Goal: Task Accomplishment & Management: Manage account settings

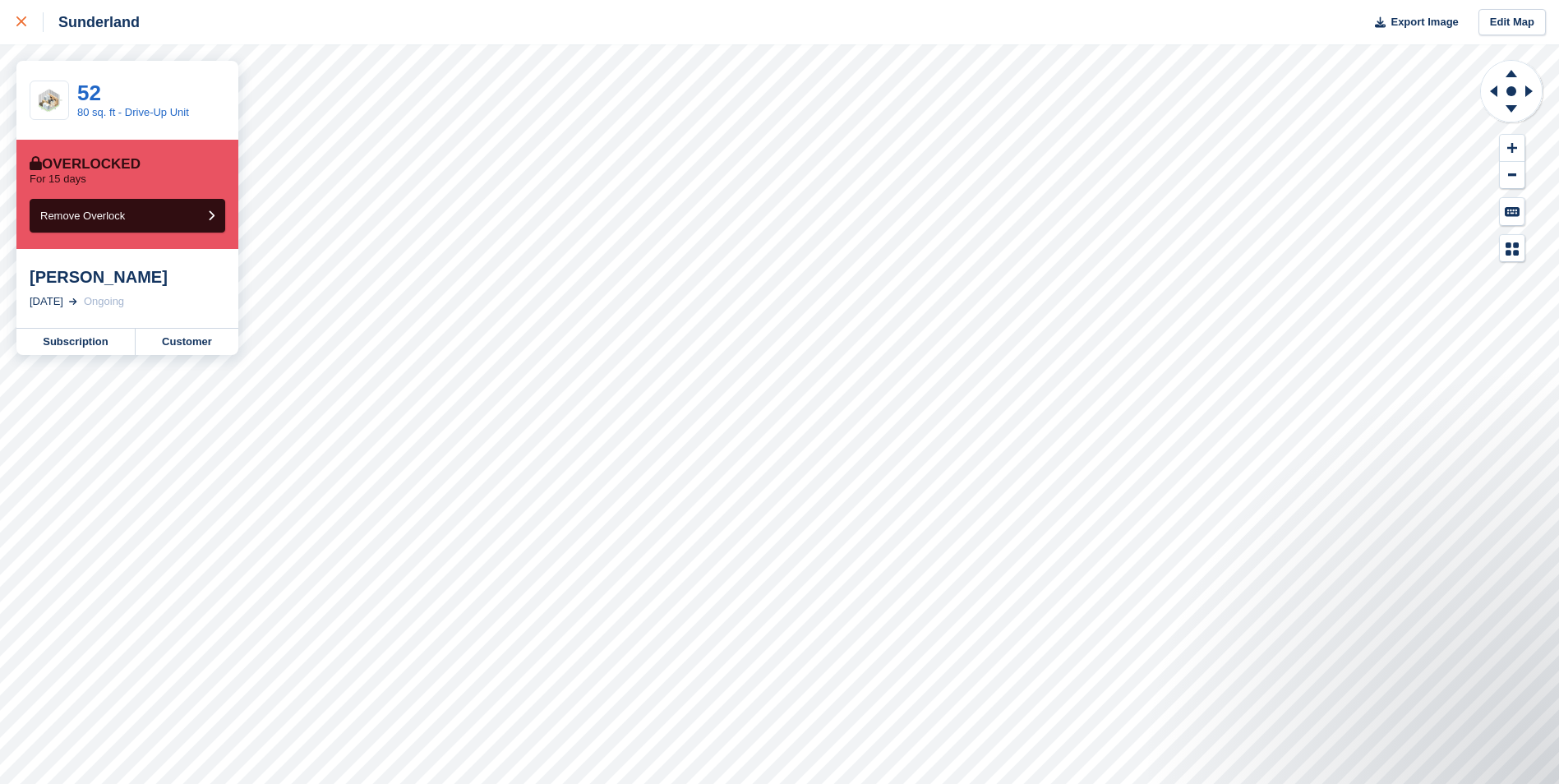
click at [29, 23] on div at bounding box center [30, 22] width 27 height 19
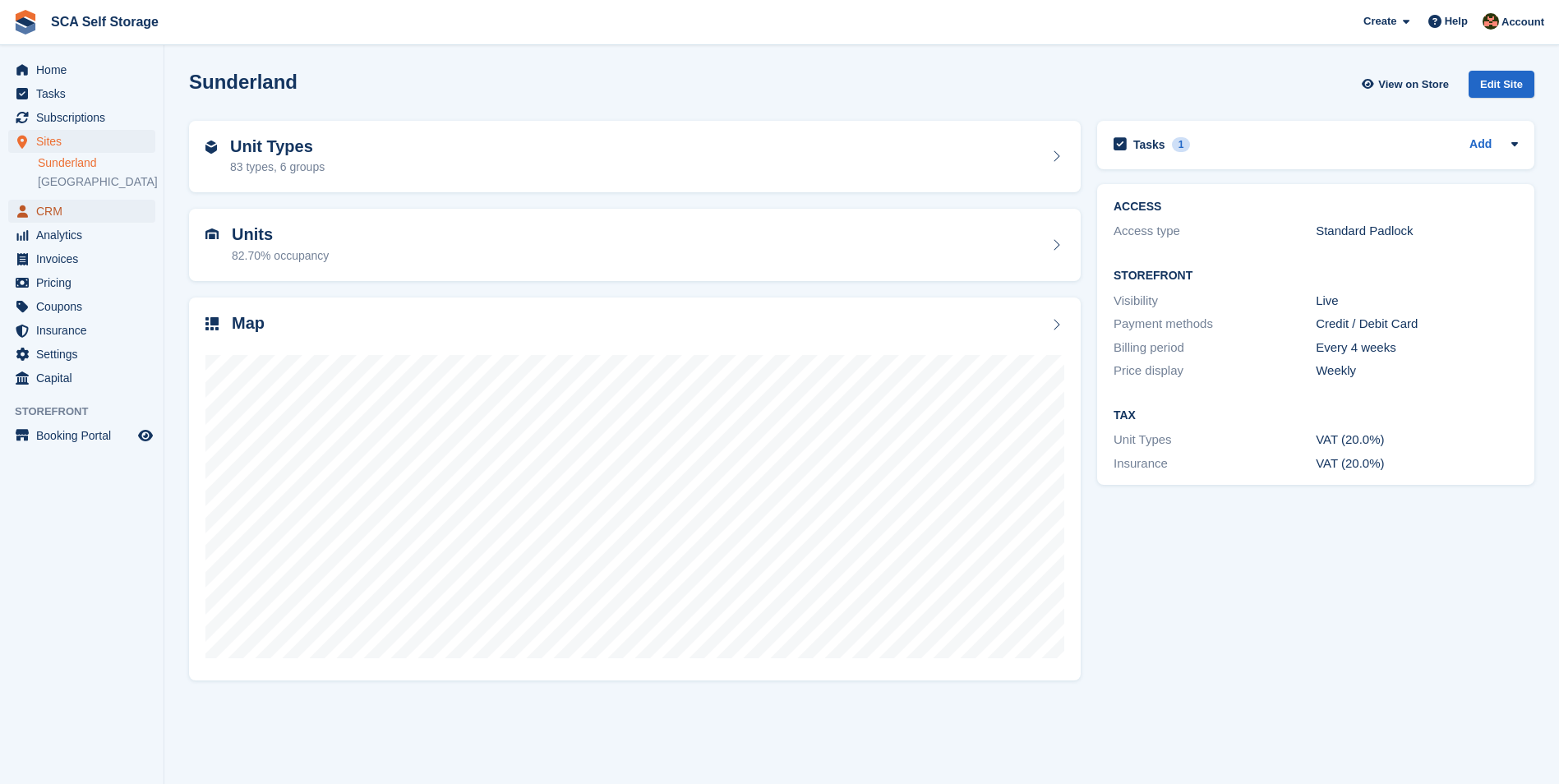
click at [59, 210] on span "CRM" at bounding box center [86, 211] width 99 height 23
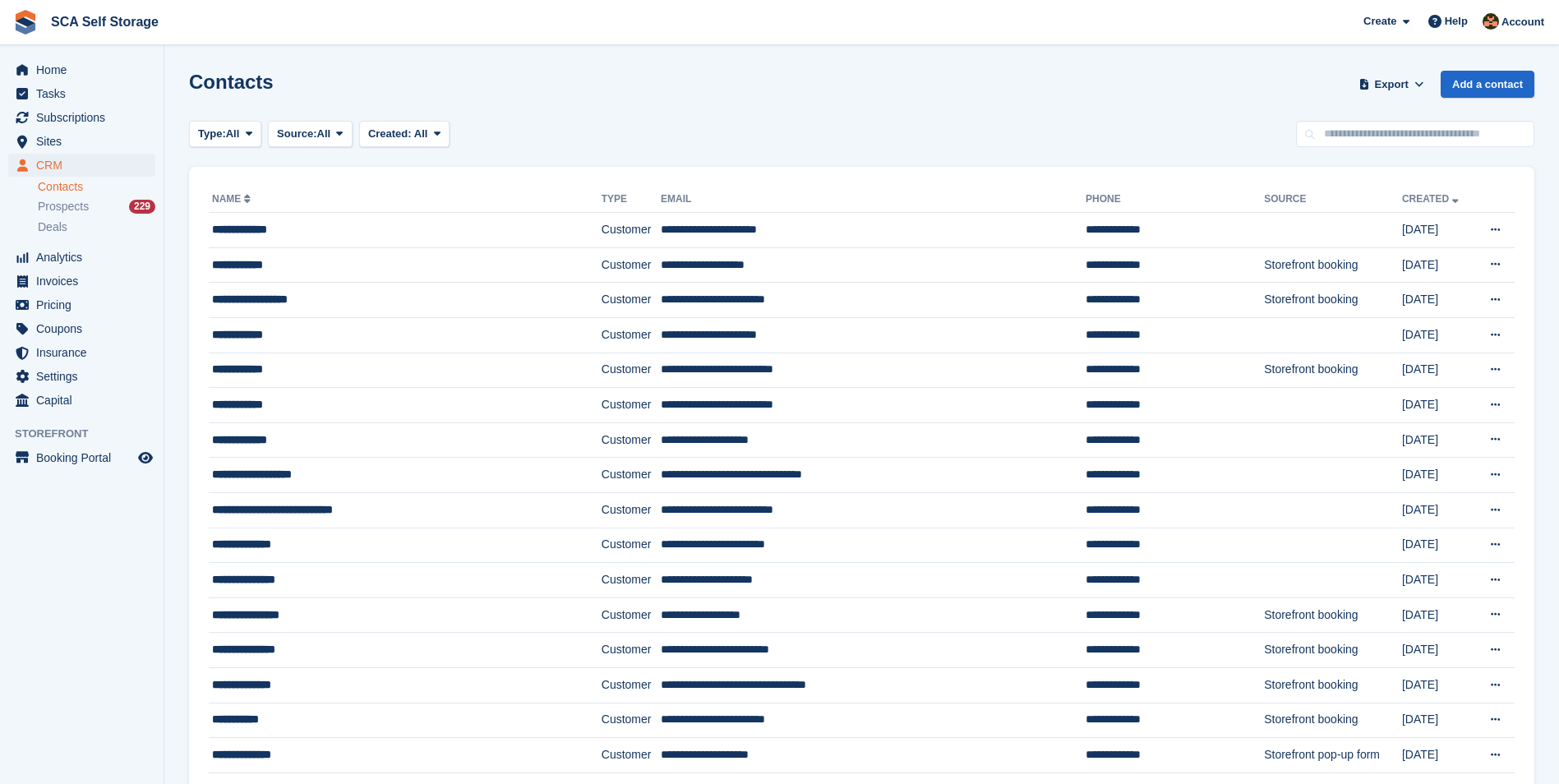
click at [1343, 133] on input "text" at bounding box center [1415, 134] width 238 height 27
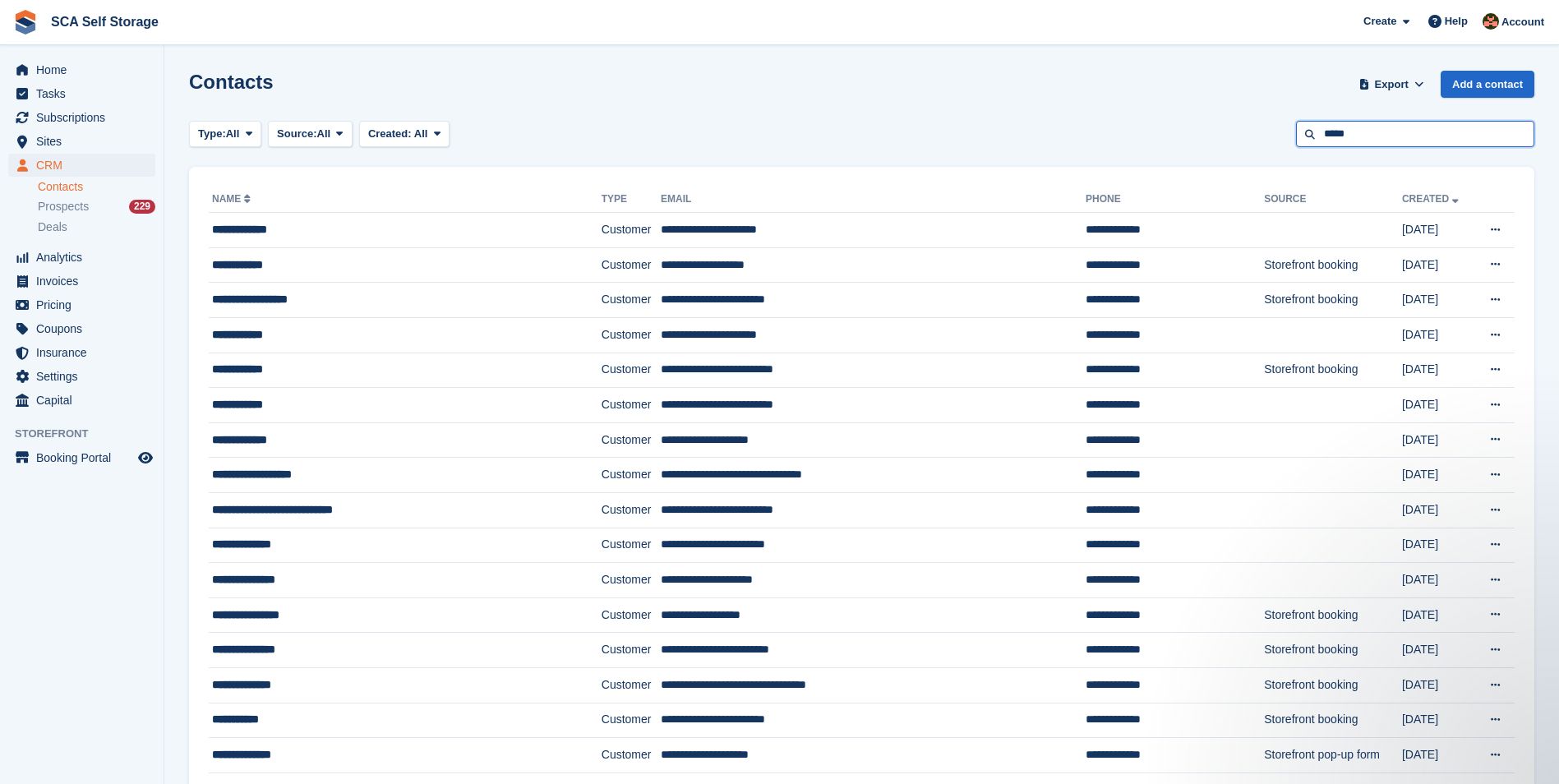
type input "*****"
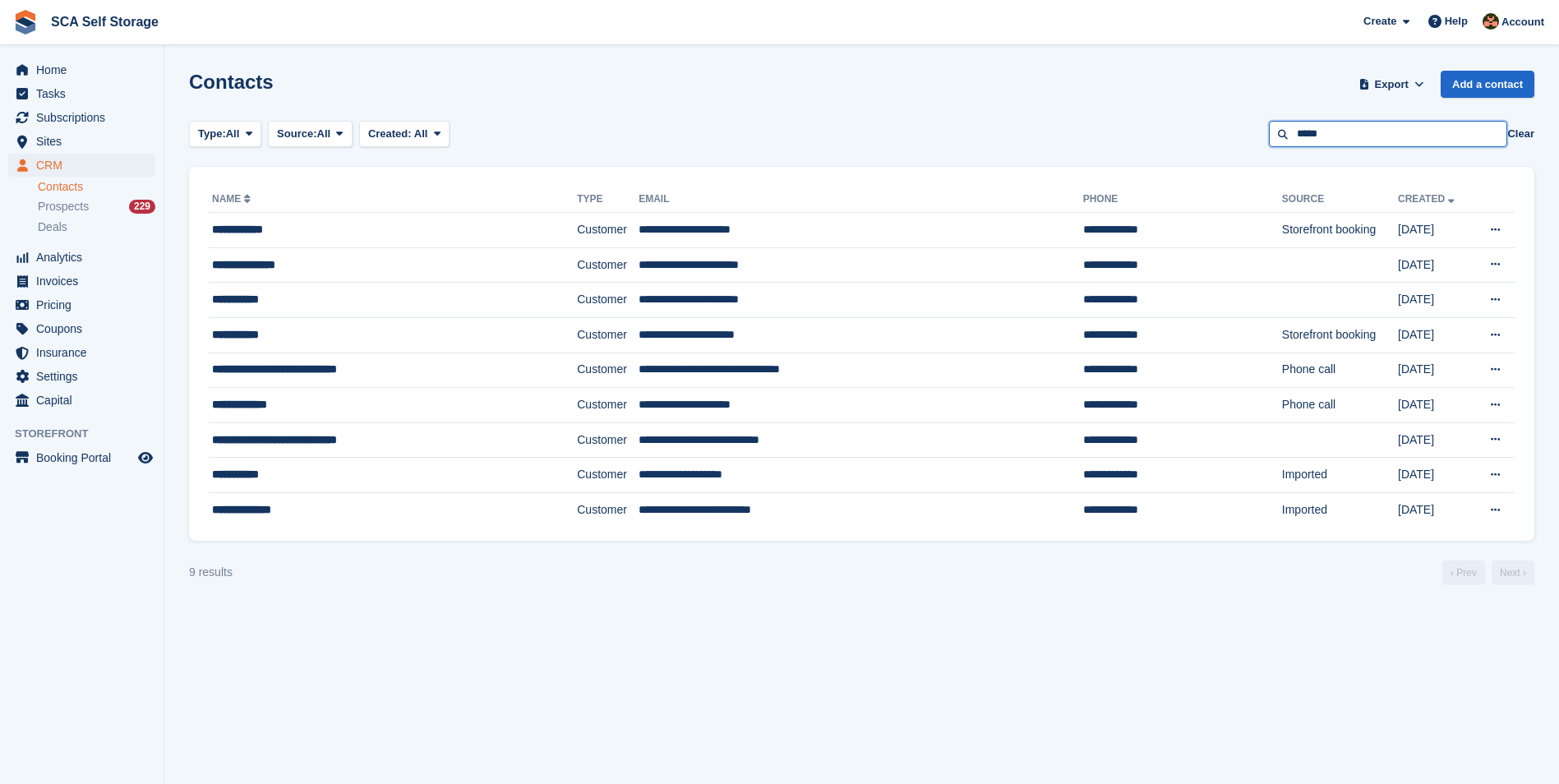
click at [1334, 142] on input "*****" at bounding box center [1389, 134] width 238 height 27
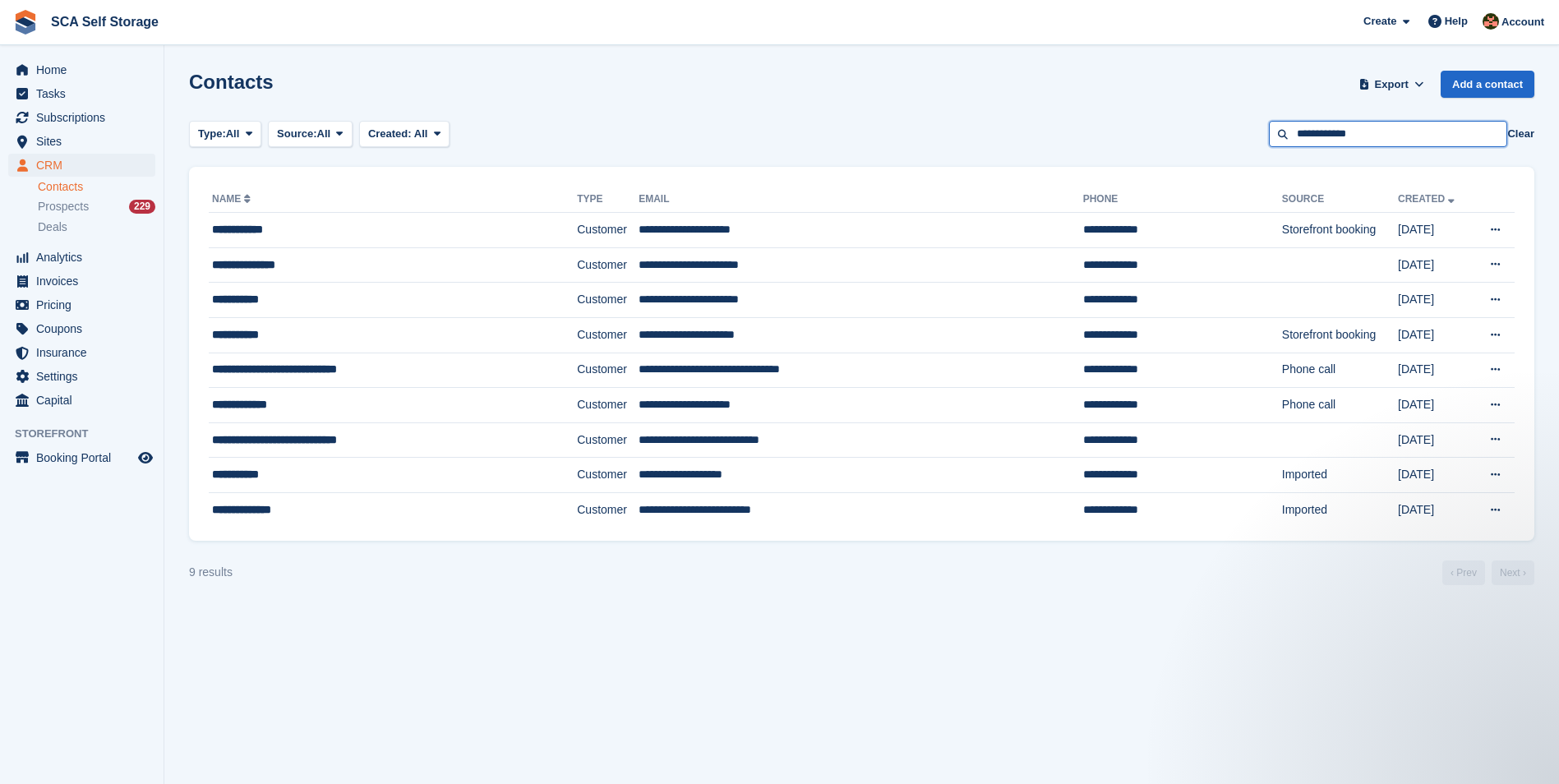
type input "**********"
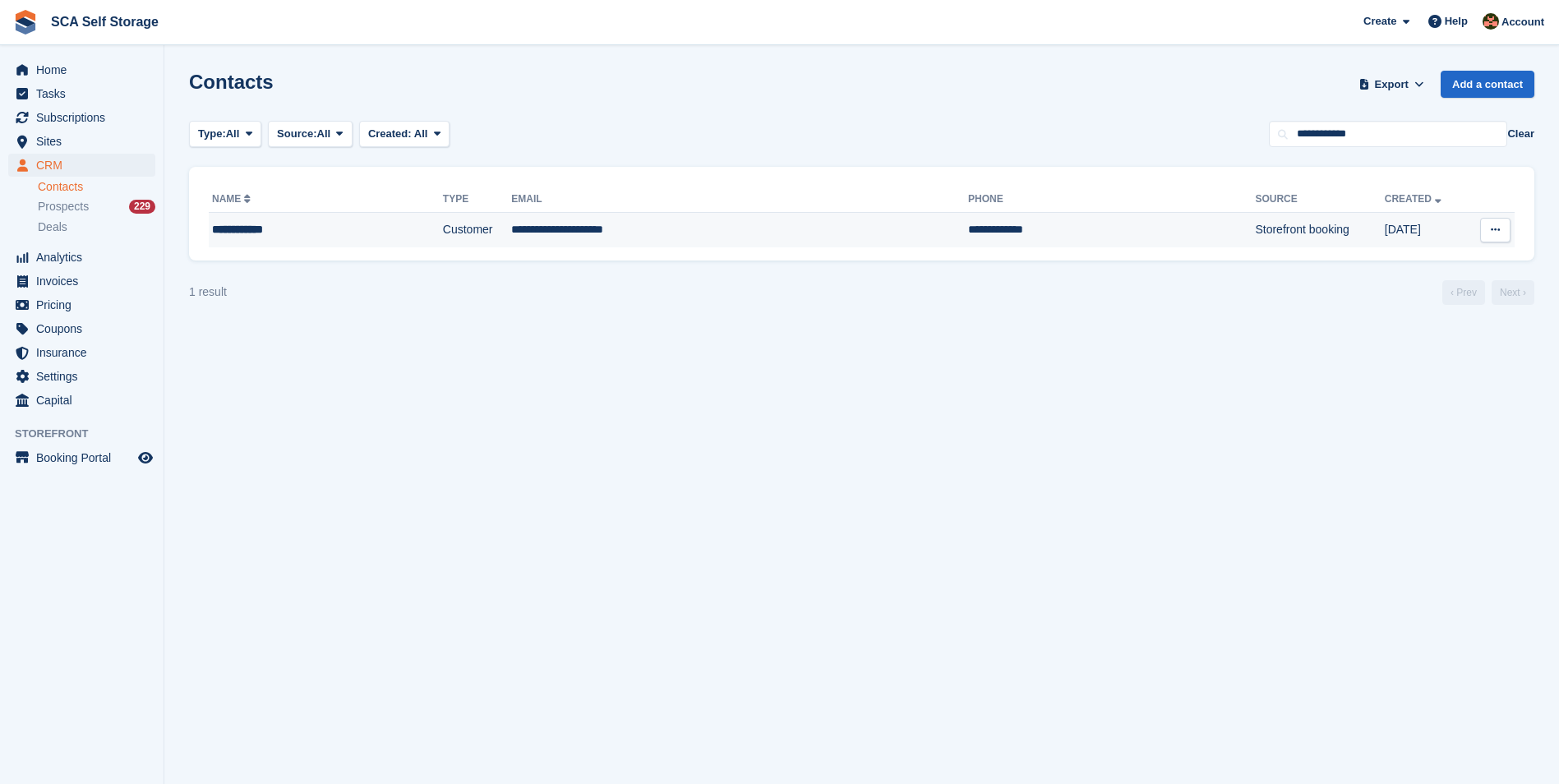
click at [443, 240] on td "Customer" at bounding box center [476, 230] width 68 height 34
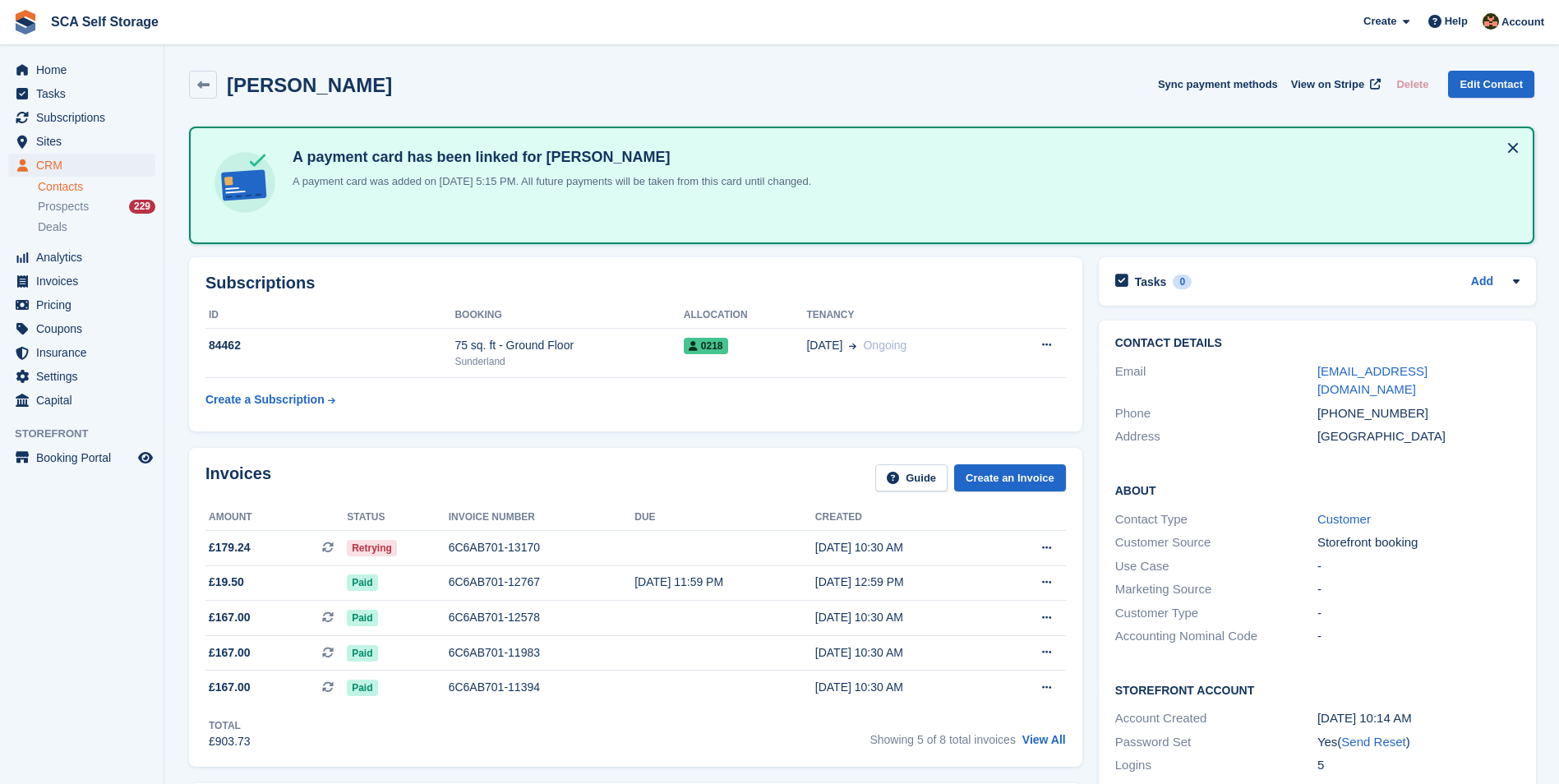
click at [589, 448] on div "Invoices Guide Create an Invoice Amount Status Invoice number Due Created £179.…" at bounding box center [635, 607] width 893 height 319
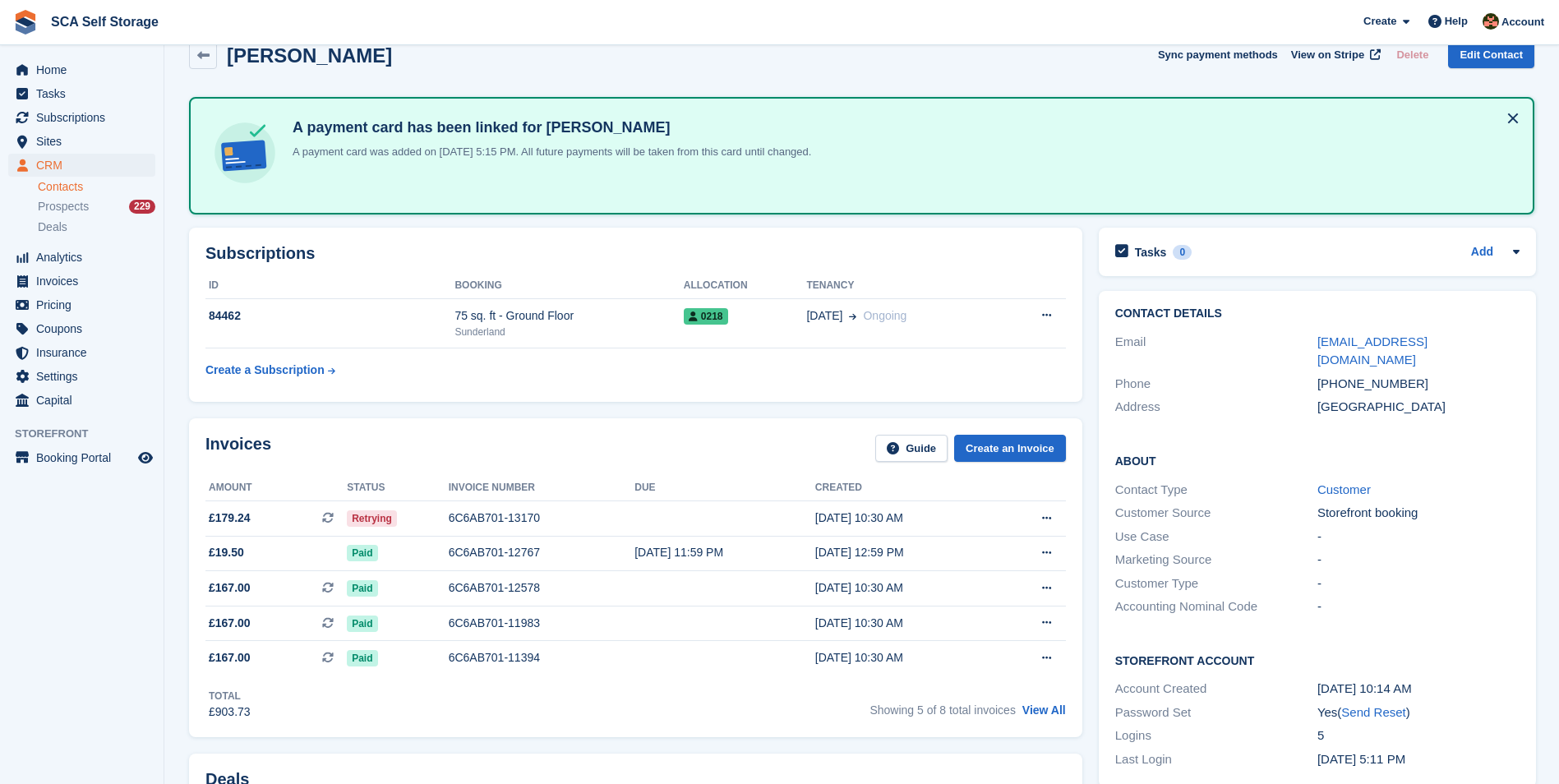
scroll to position [62, 0]
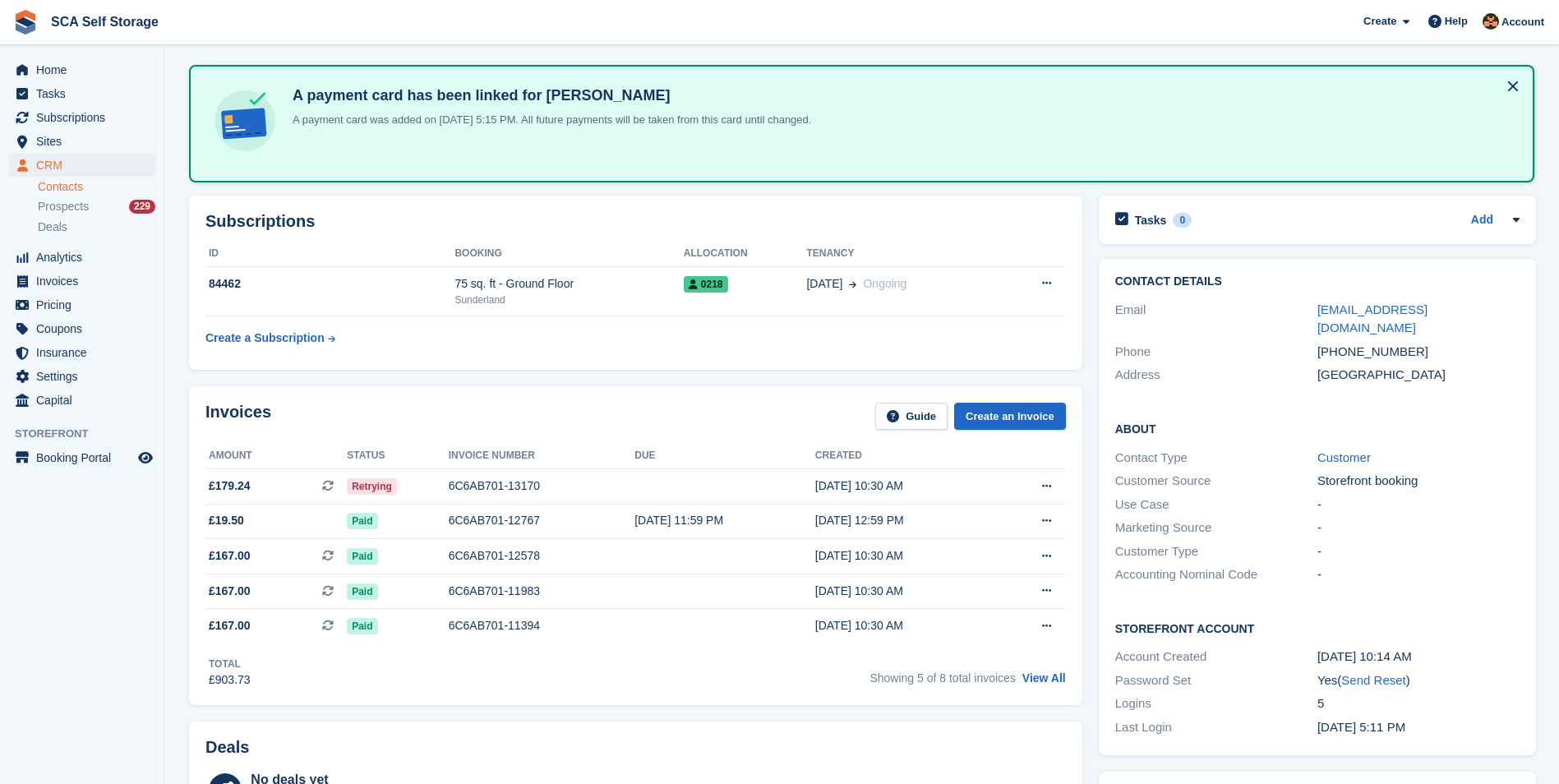
click at [621, 388] on div "Invoices Guide Create an Invoice Amount Status Invoice number Due Created £179.…" at bounding box center [635, 545] width 893 height 319
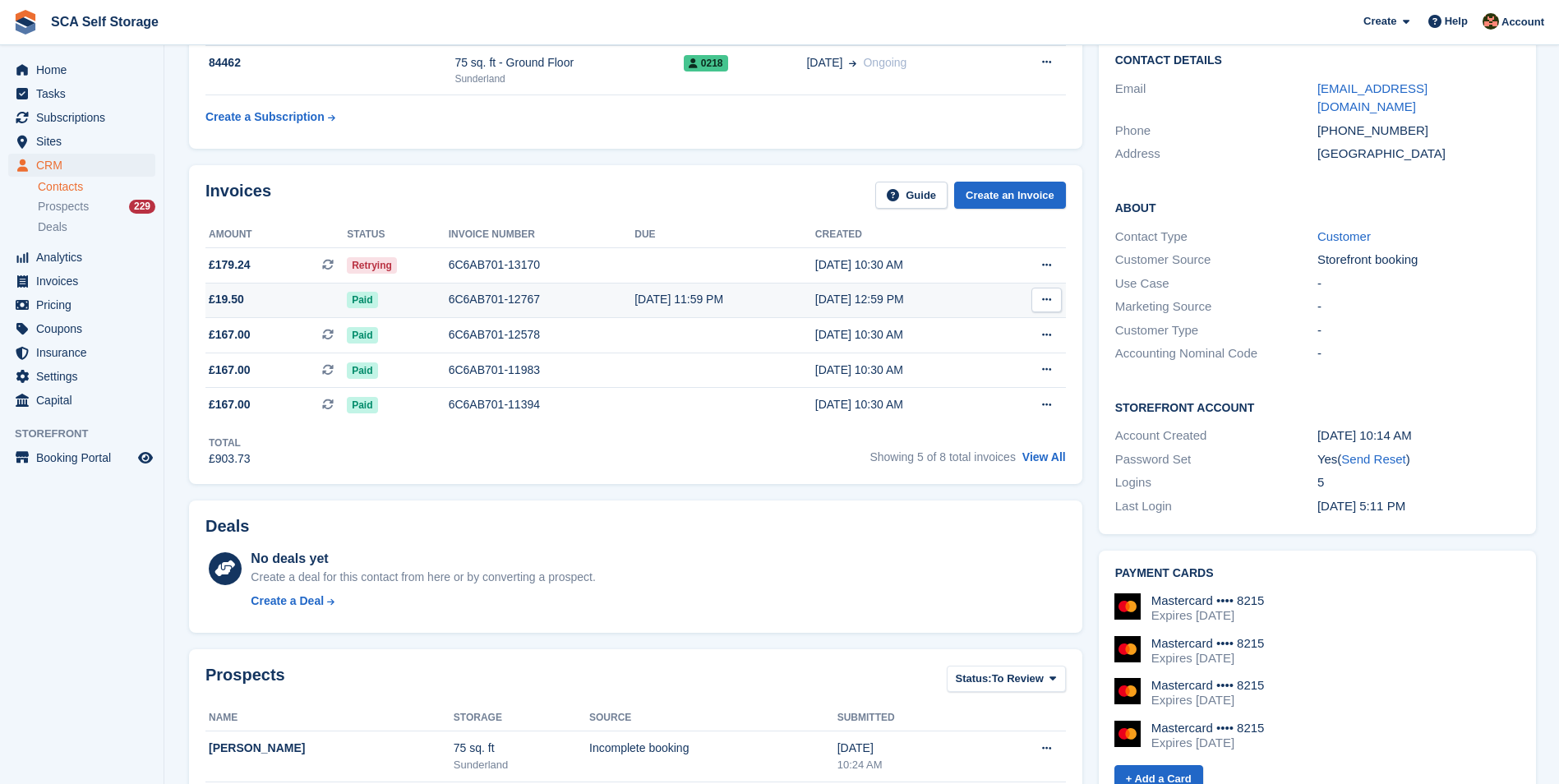
scroll to position [288, 0]
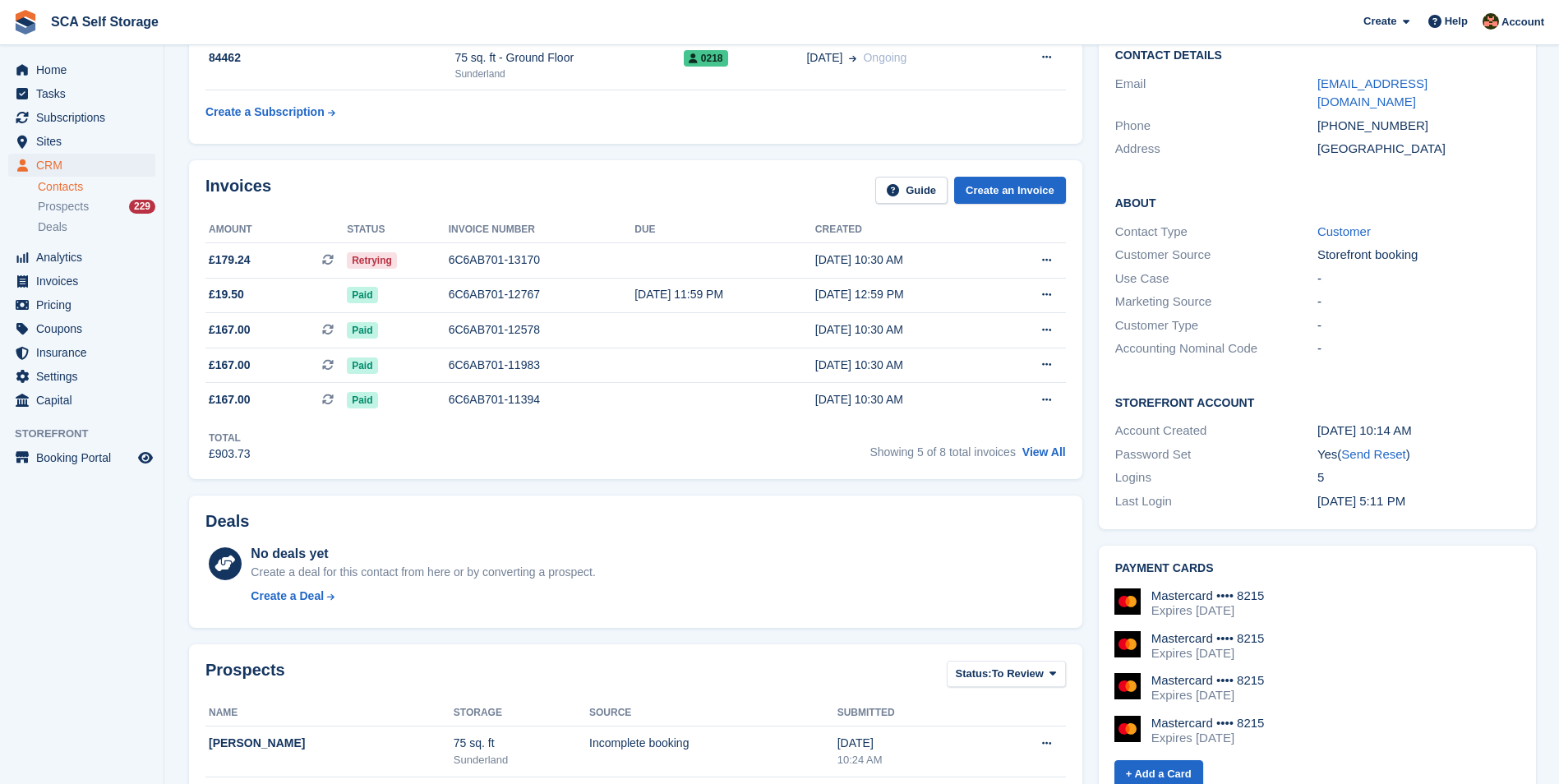
click at [702, 187] on div "Invoices Guide Create an Invoice" at bounding box center [636, 195] width 860 height 37
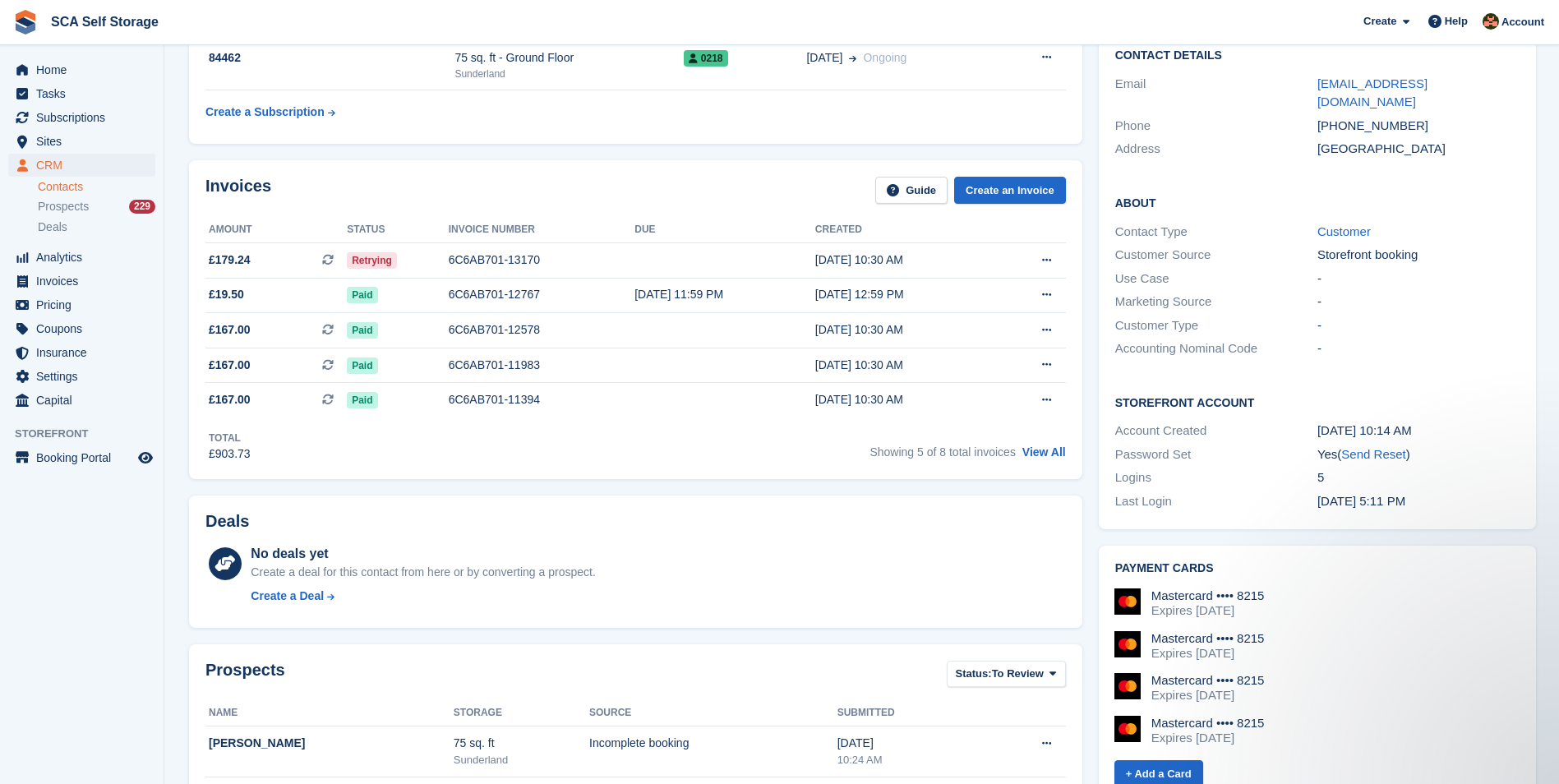
scroll to position [0, 0]
click at [699, 164] on div "Invoices Guide Create an Invoice Amount Status Invoice number Due Created £179.…" at bounding box center [635, 319] width 893 height 319
click at [659, 190] on div "Invoices Guide Create an Invoice" at bounding box center [636, 195] width 860 height 37
click at [678, 190] on div "Invoices Guide Create an Invoice" at bounding box center [636, 195] width 860 height 37
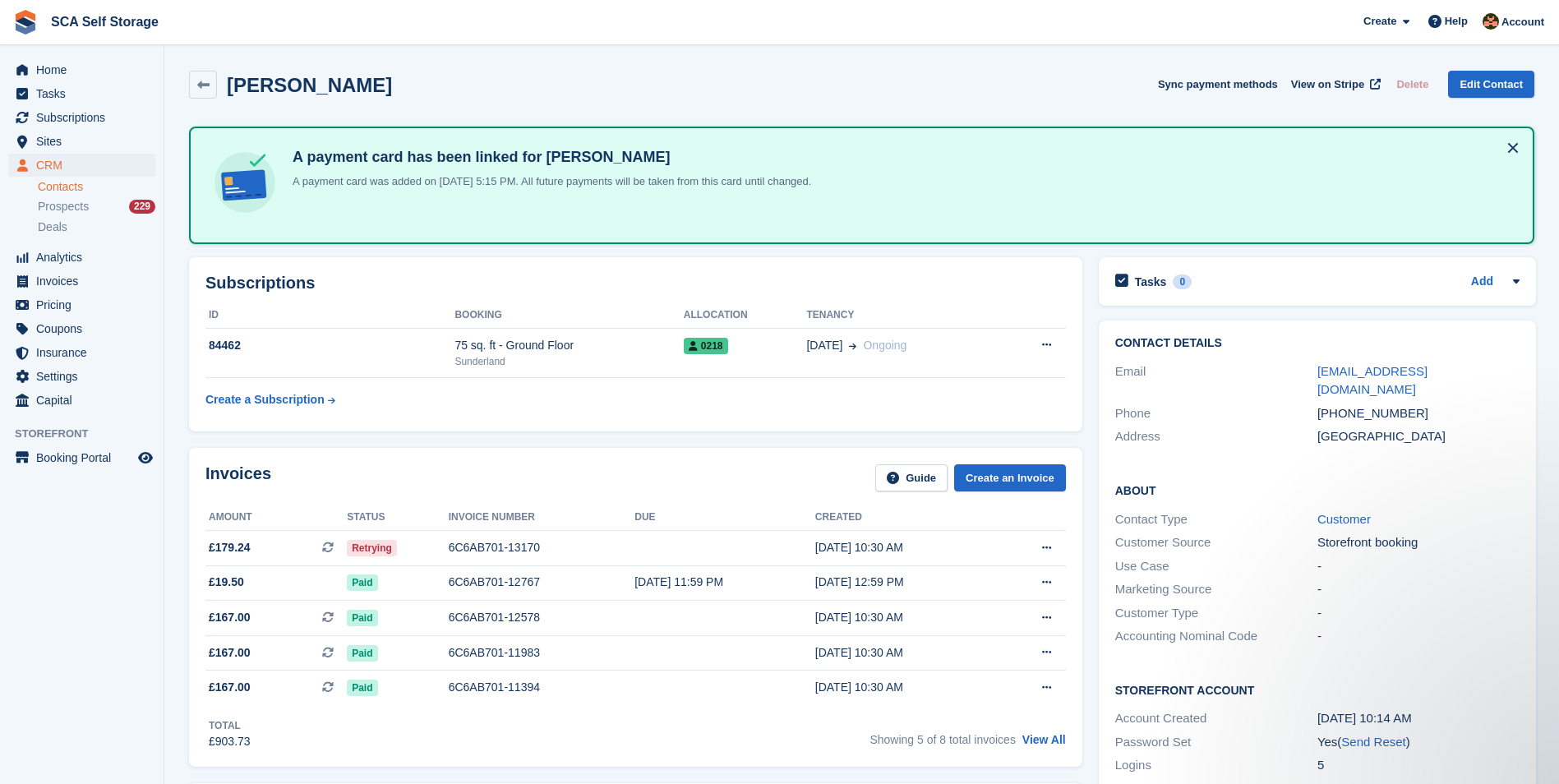
click at [677, 414] on table "ID Booking Allocation Tenancy 84462 75 sq. ft - Ground Floor Sunderland 0218 05…" at bounding box center [636, 358] width 860 height 113
click at [678, 413] on table "ID Booking Allocation Tenancy 84462 75 sq. ft - Ground Floor Sunderland 0218 05…" at bounding box center [636, 358] width 860 height 113
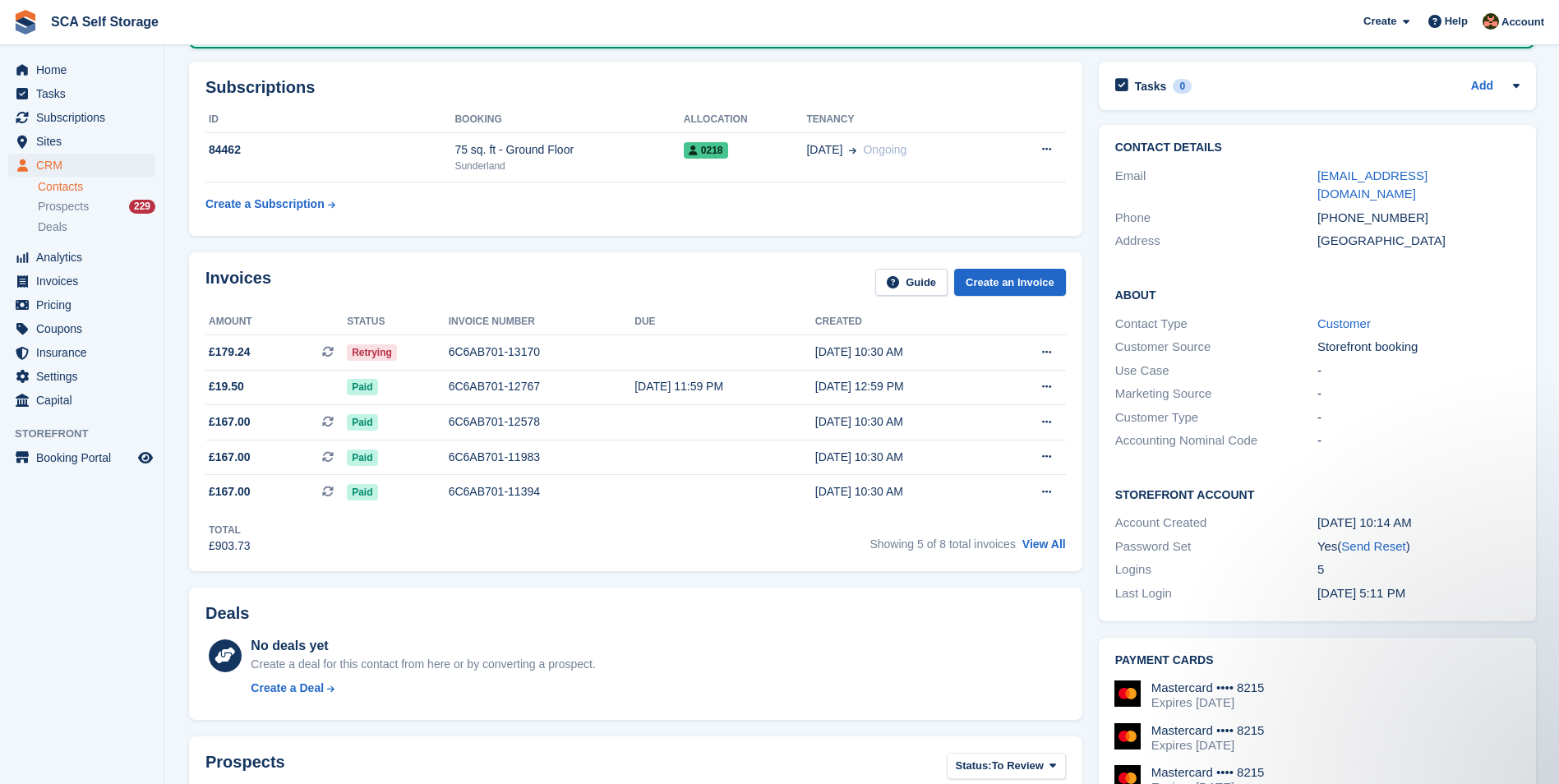
scroll to position [206, 0]
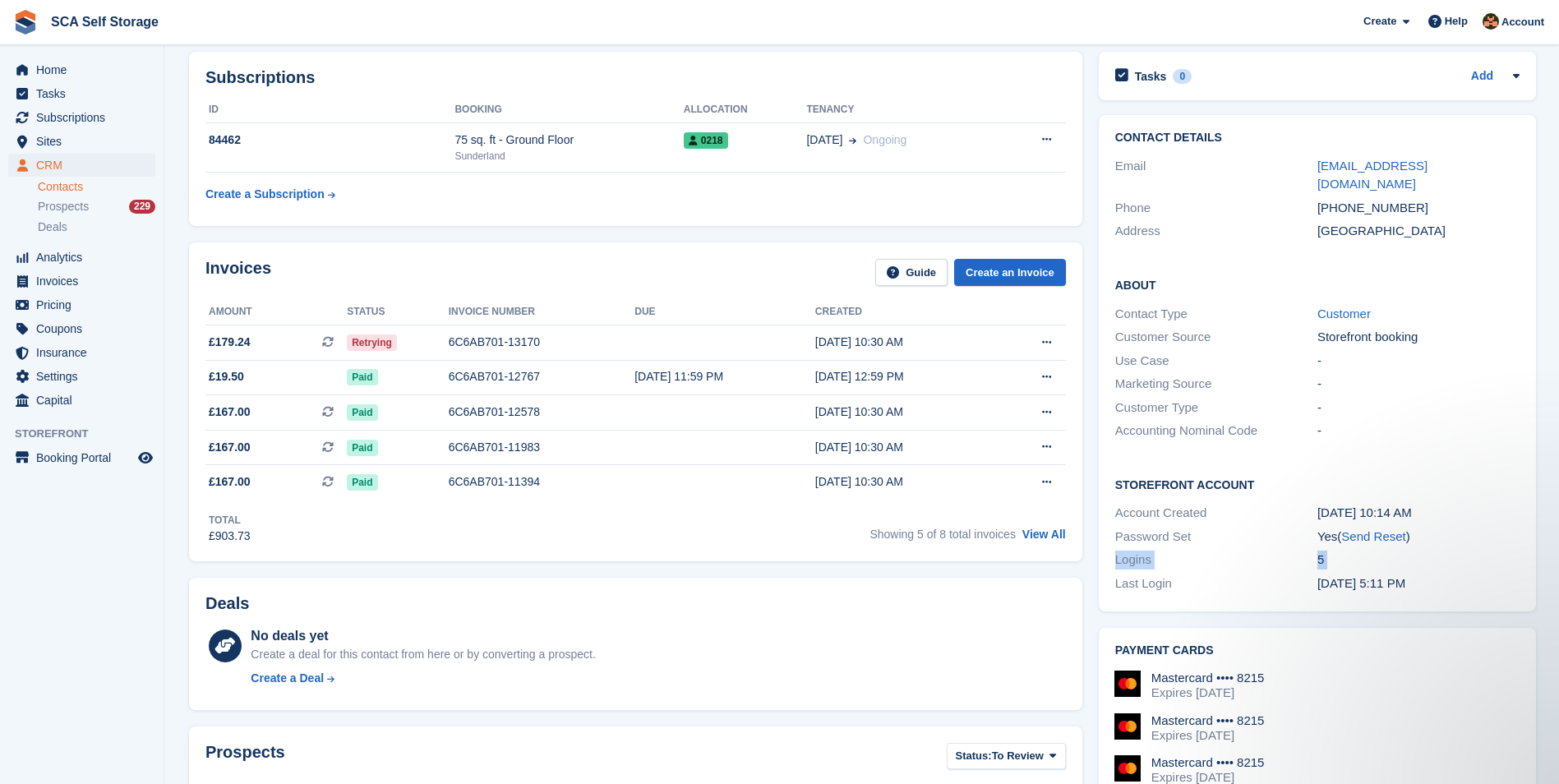
click at [1099, 553] on div "Storefront Account Account Created 05 May, 10:14 AM Password Set Yes ( Send Res…" at bounding box center [1317, 535] width 437 height 153
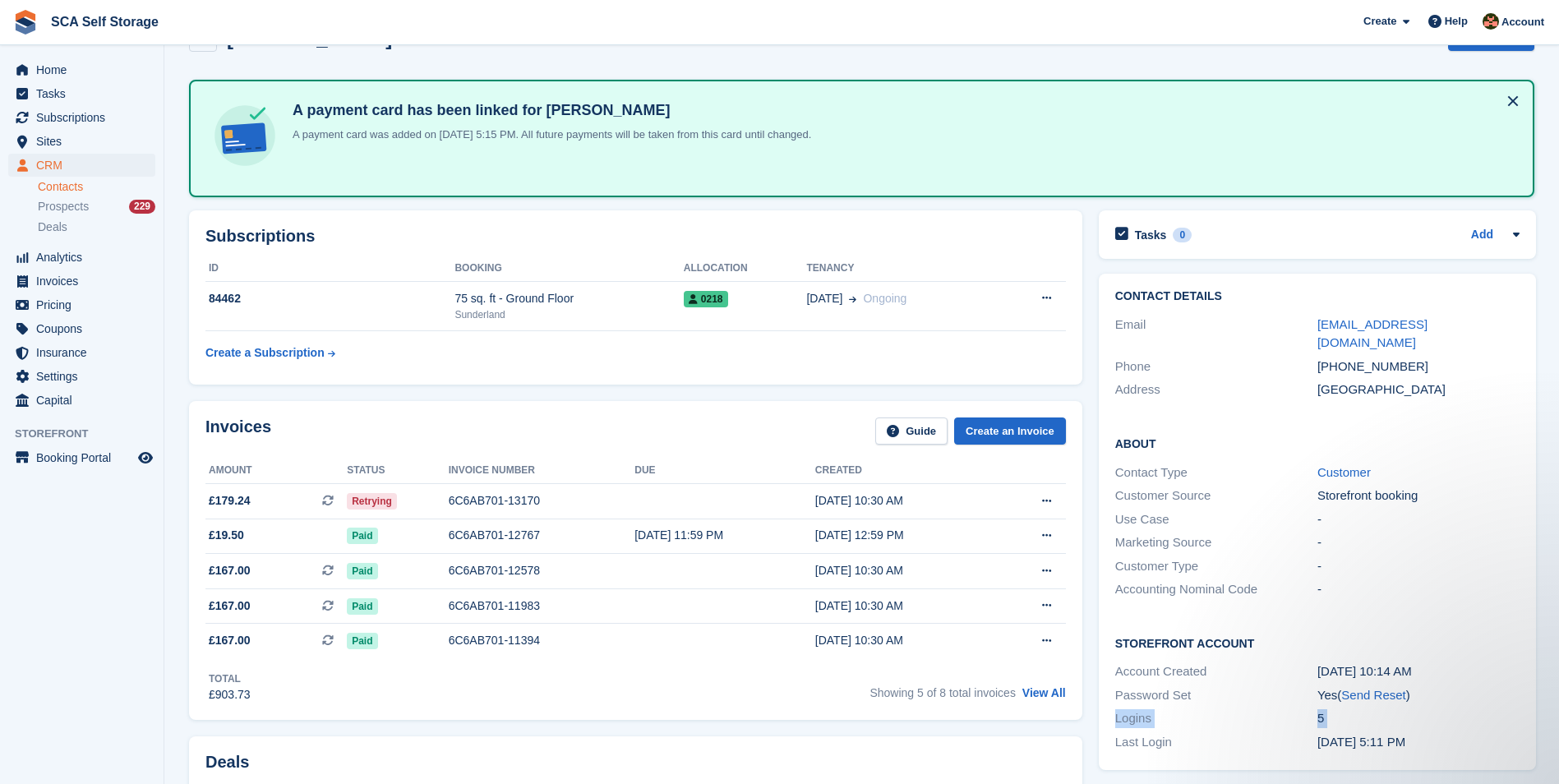
scroll to position [41, 0]
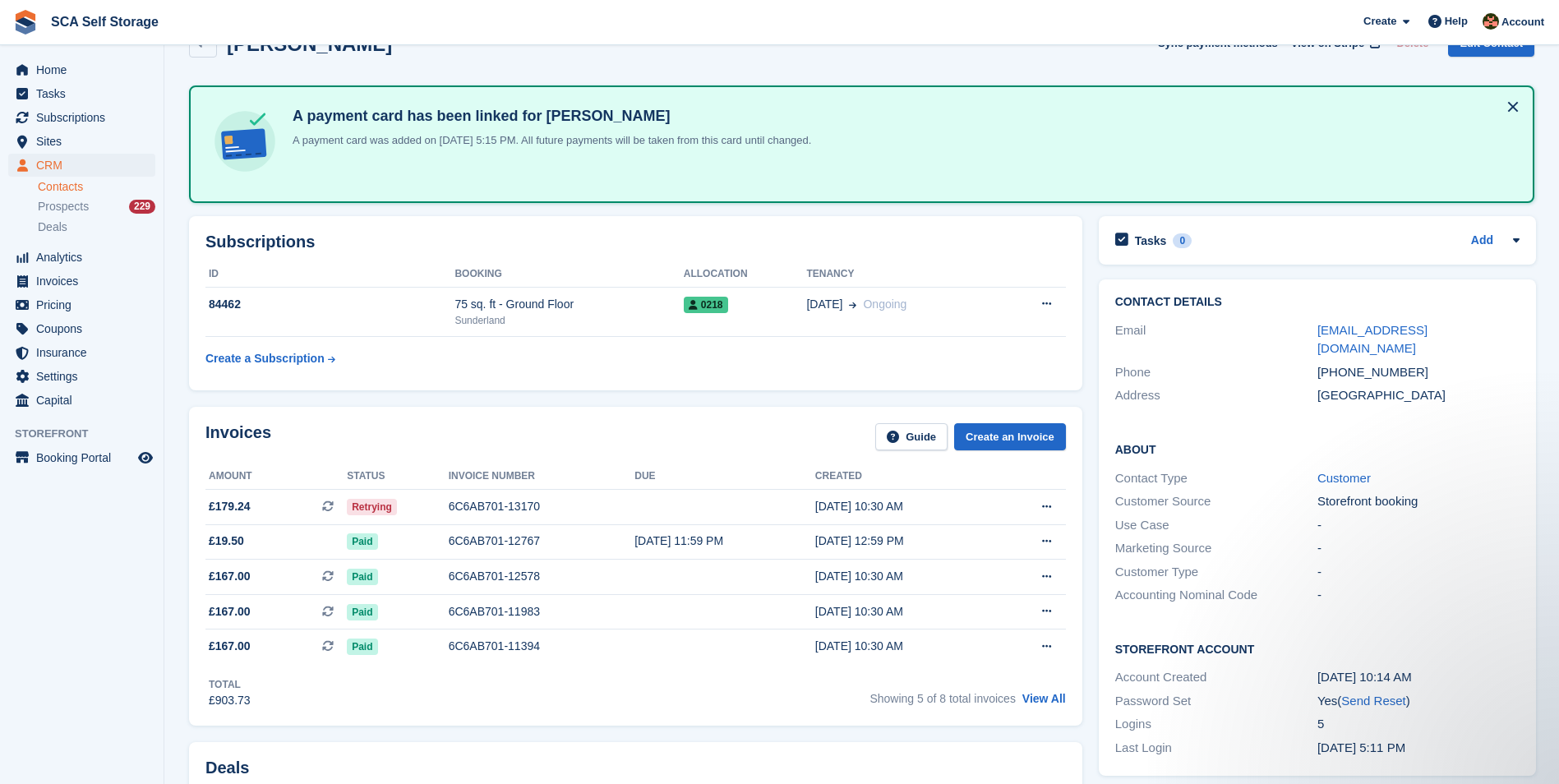
click at [1074, 401] on div "Invoices Guide Create an Invoice Amount Status Invoice number Due Created £179.…" at bounding box center [636, 566] width 910 height 335
click at [543, 513] on div "6C6AB701-13170" at bounding box center [541, 507] width 186 height 18
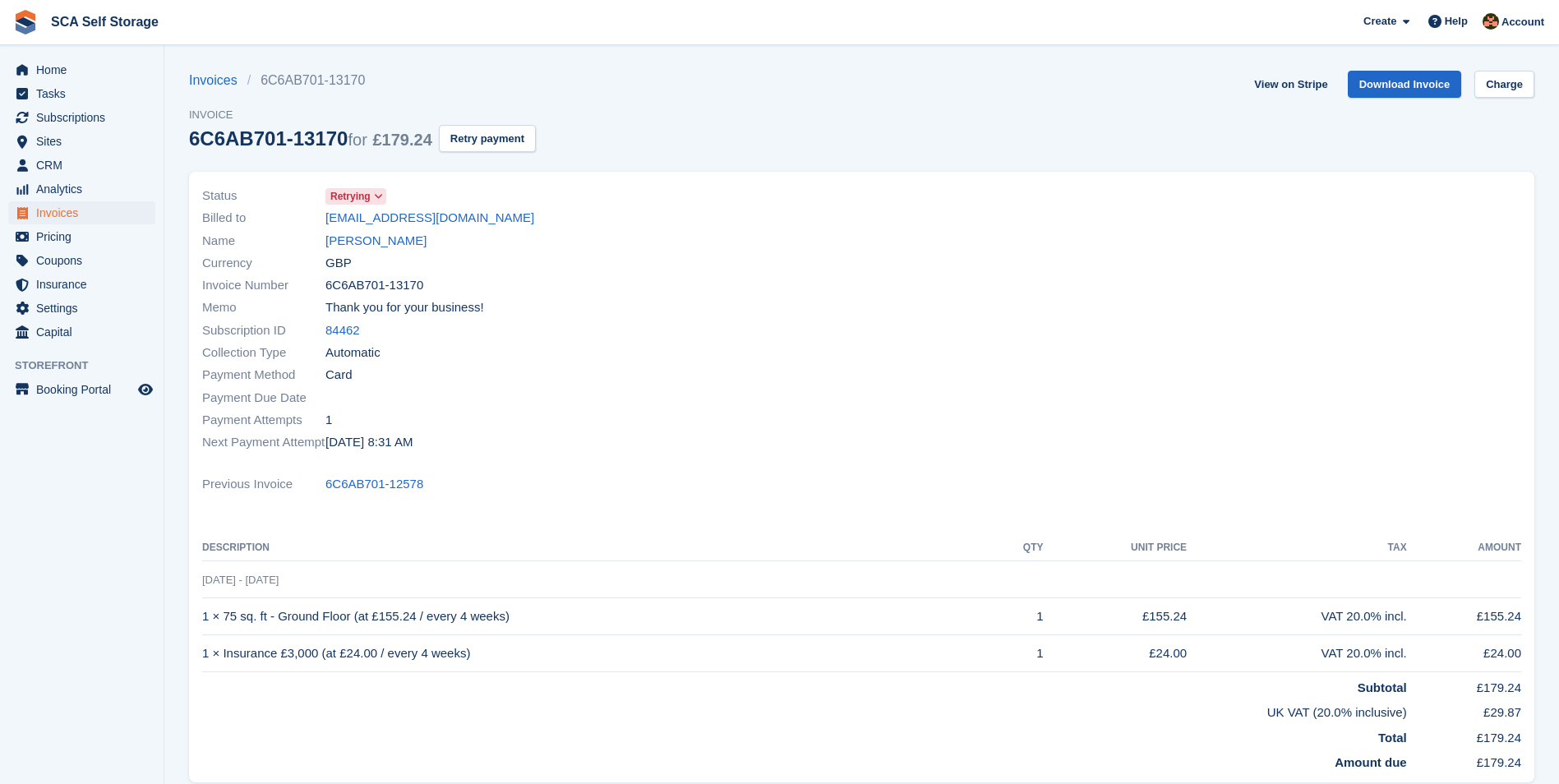
click at [881, 283] on div at bounding box center [1197, 319] width 670 height 289
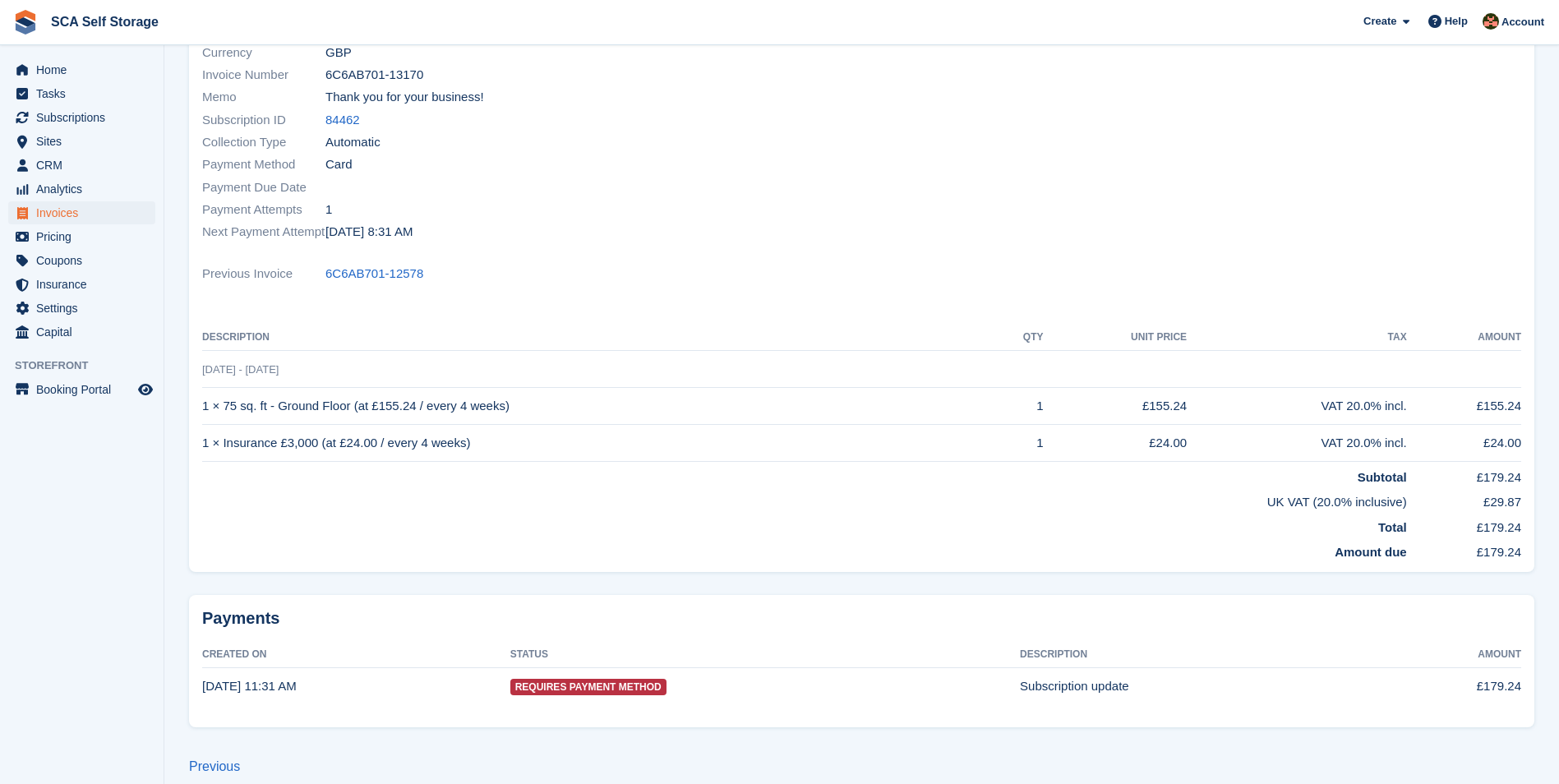
scroll to position [186, 0]
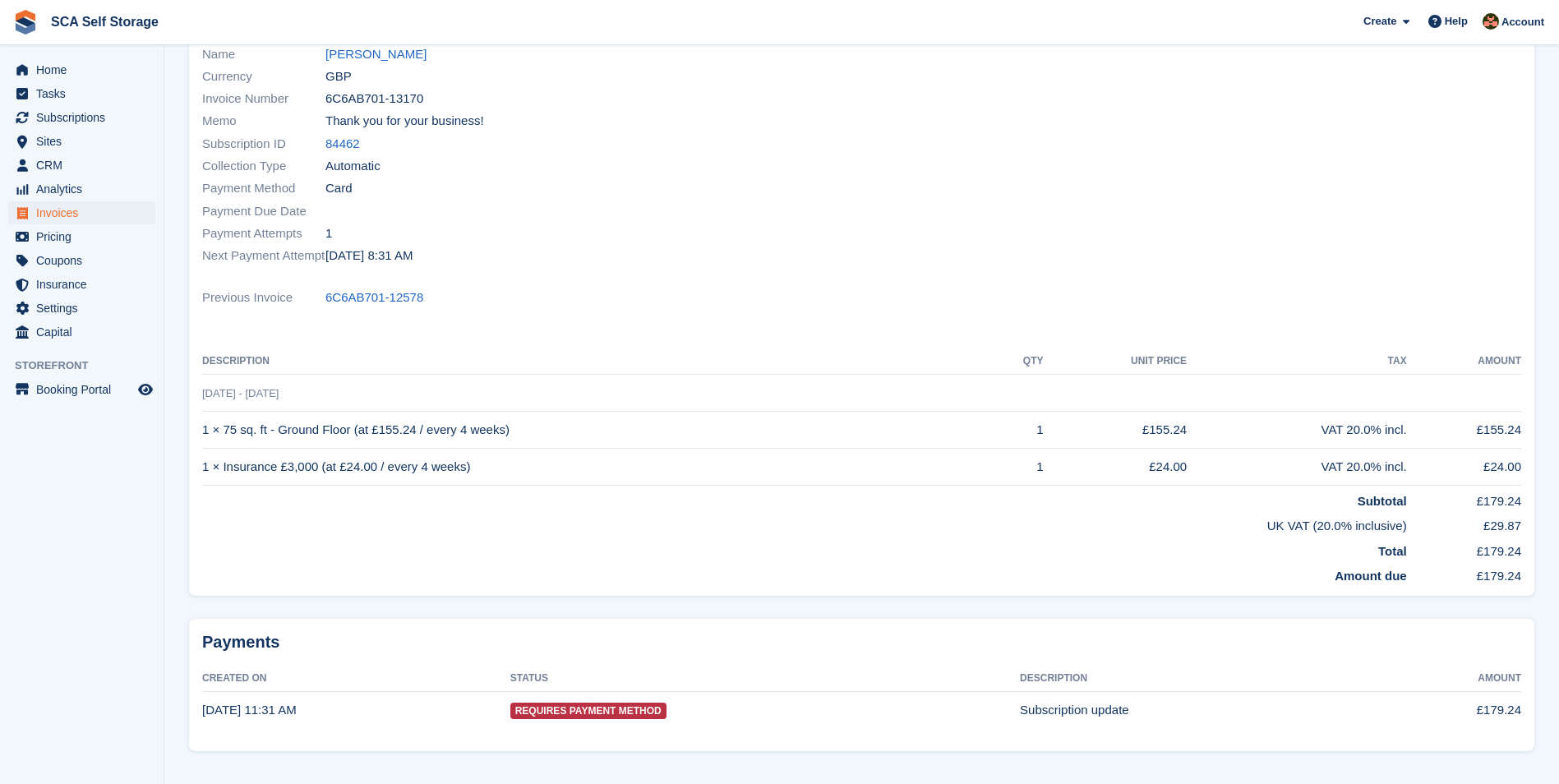
click at [884, 310] on div "Status Retrying Billed to yorgi79@googlemail.com Name Kevin Foster Currency GBP…" at bounding box center [861, 290] width 1345 height 610
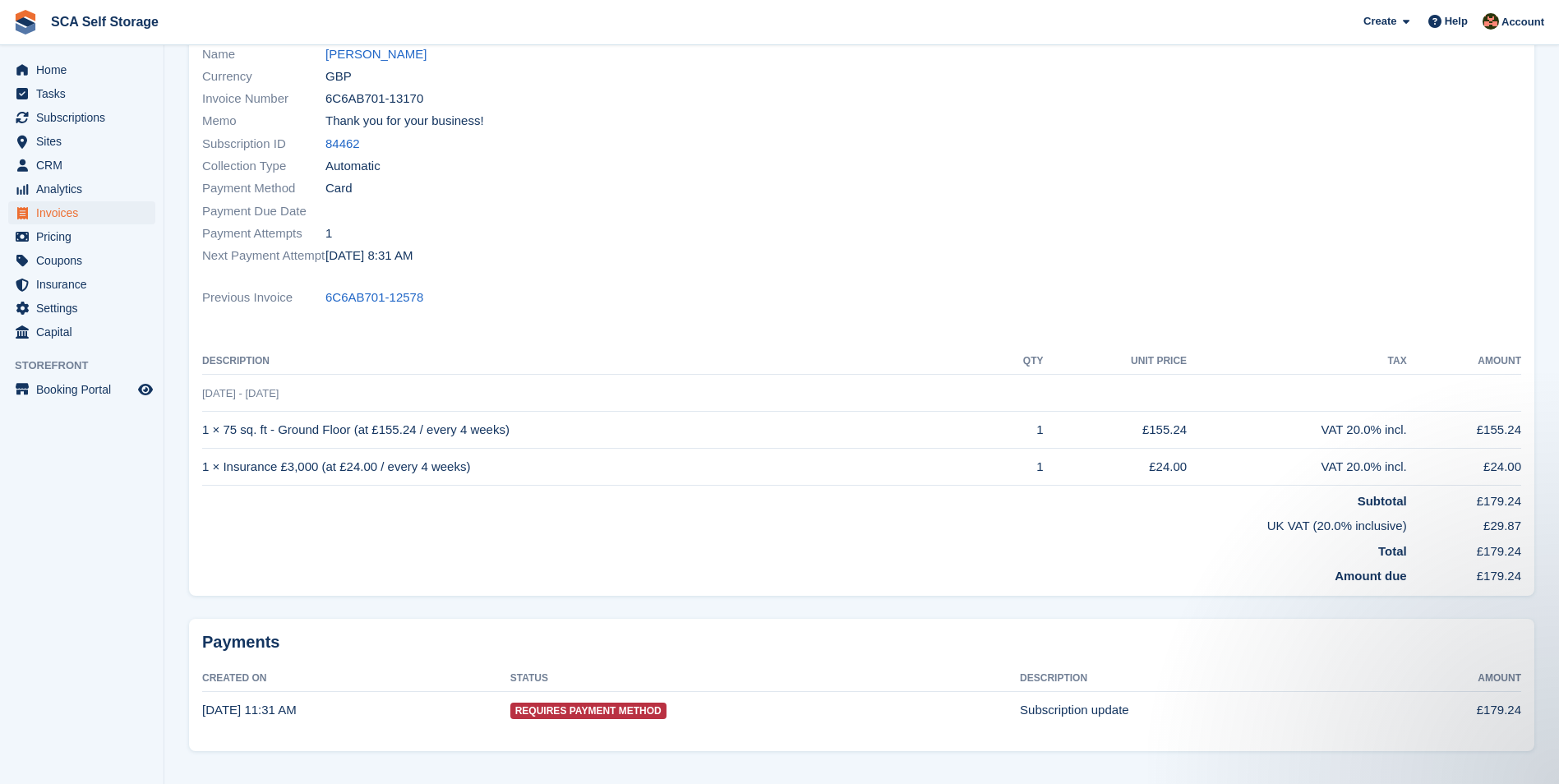
scroll to position [0, 0]
click at [1118, 543] on td "Total" at bounding box center [805, 548] width 1205 height 26
click at [736, 210] on div "Payment Due Date" at bounding box center [527, 210] width 650 height 22
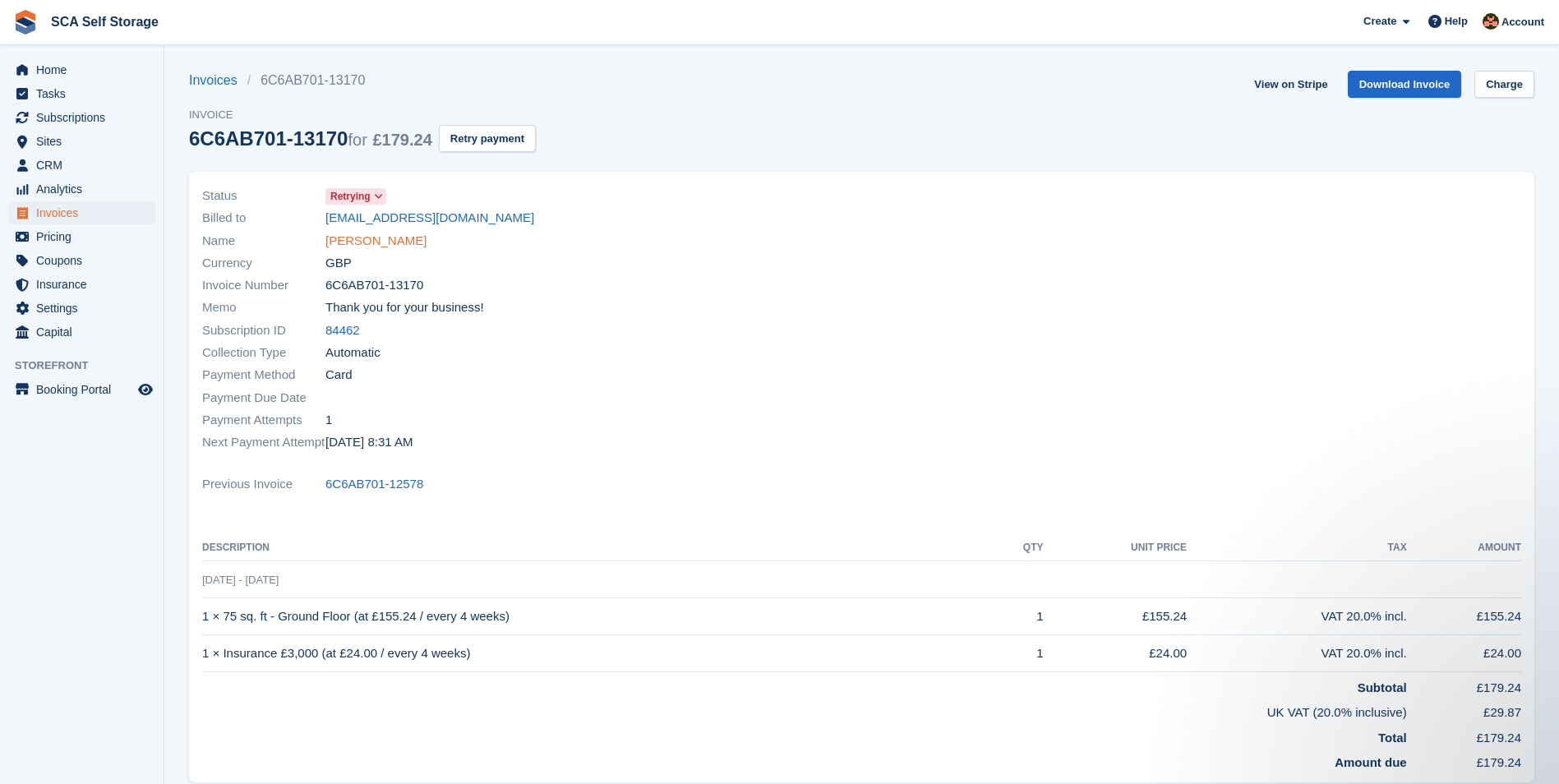
click at [365, 247] on link "Kevin Foster" at bounding box center [375, 240] width 101 height 19
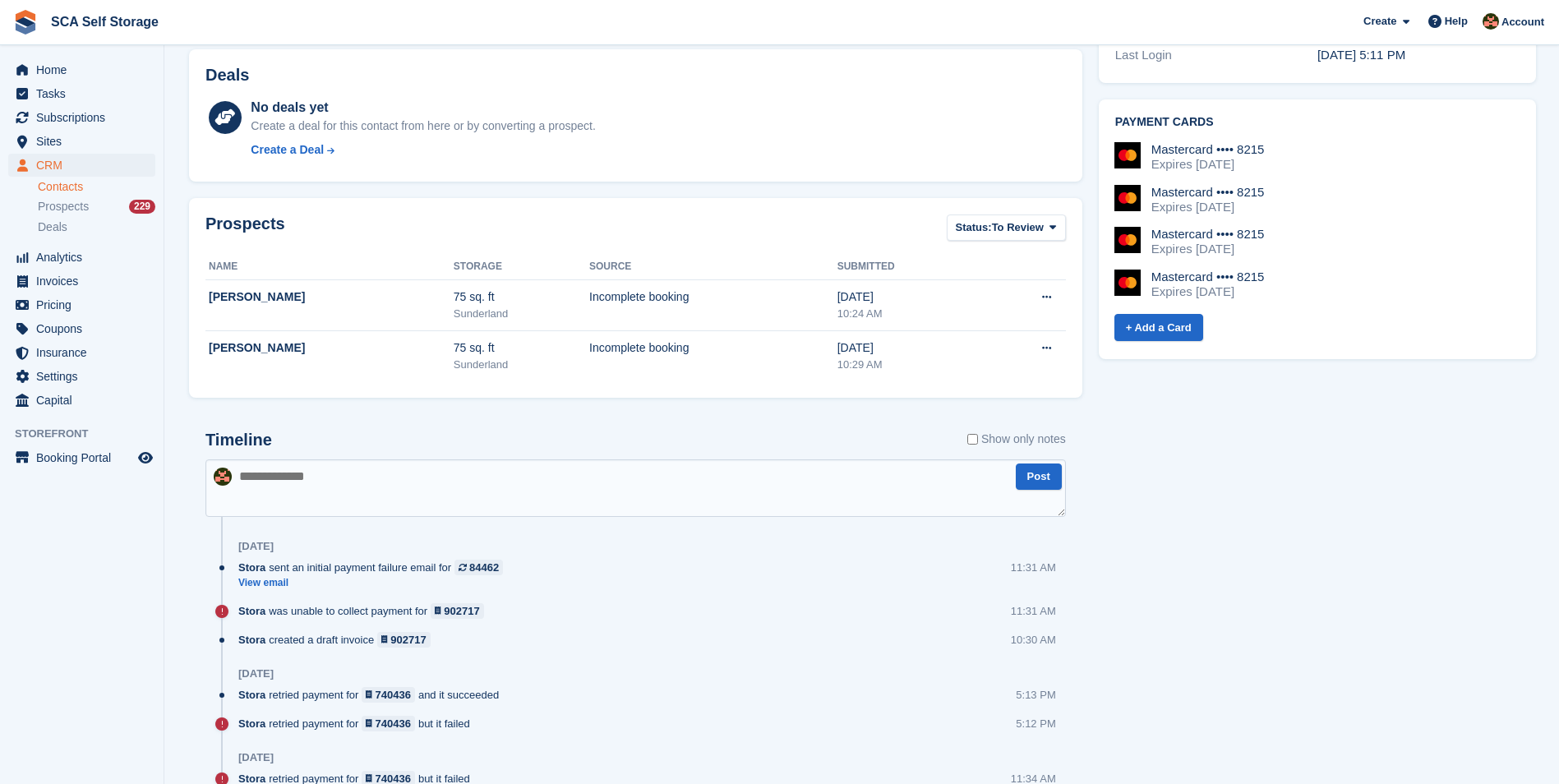
scroll to position [739, 0]
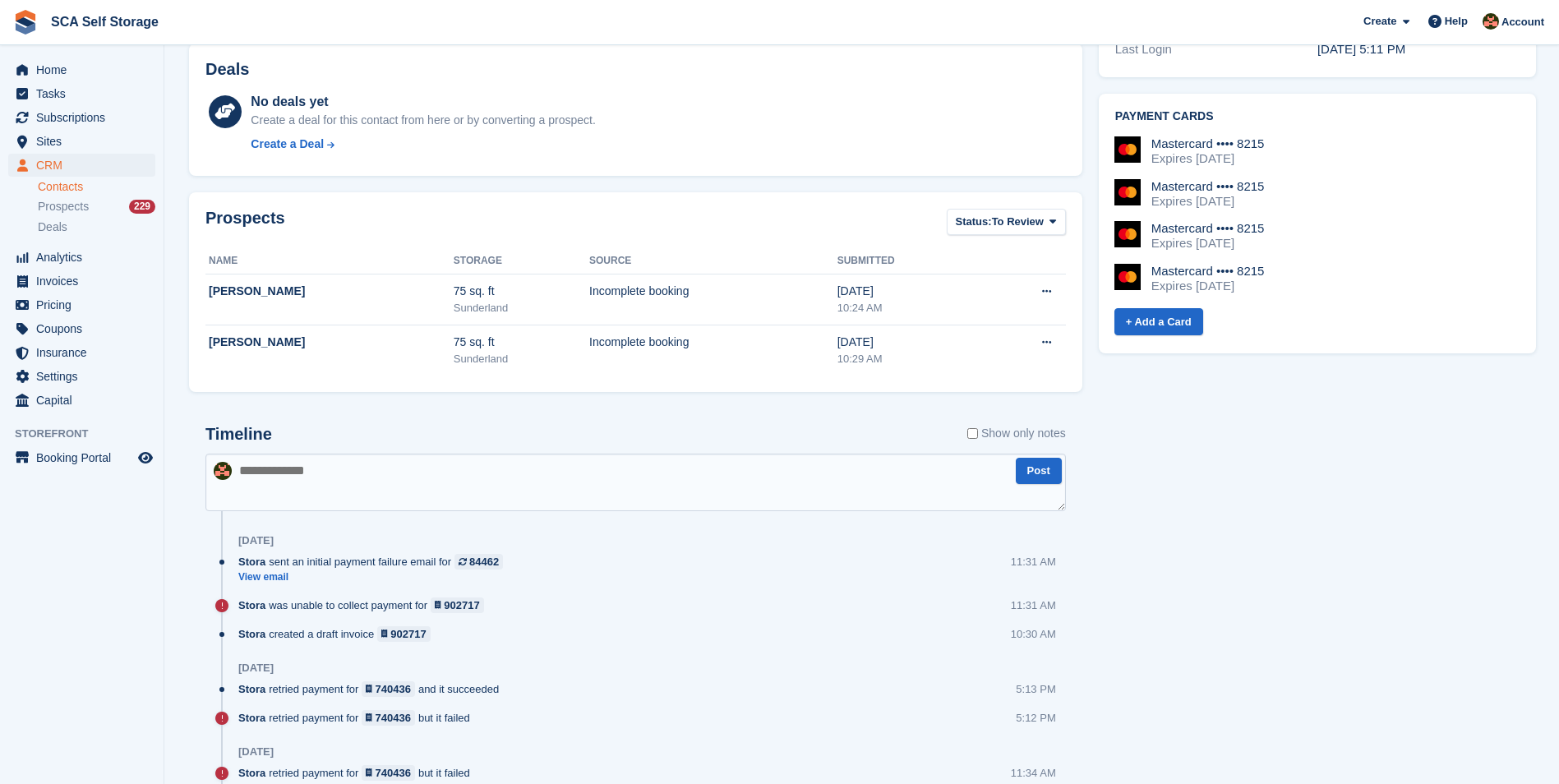
click at [608, 489] on textarea at bounding box center [636, 482] width 860 height 57
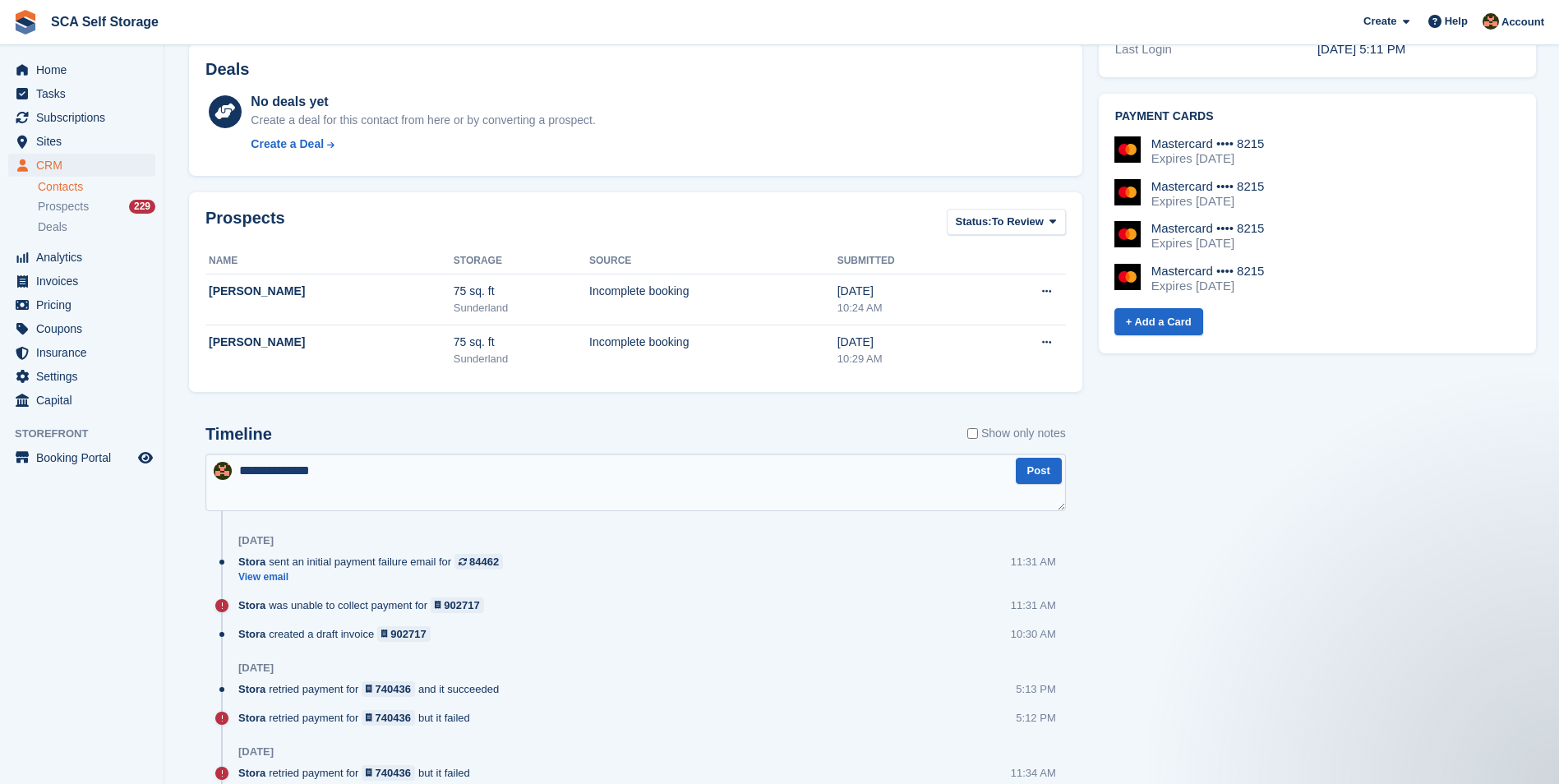
scroll to position [0, 0]
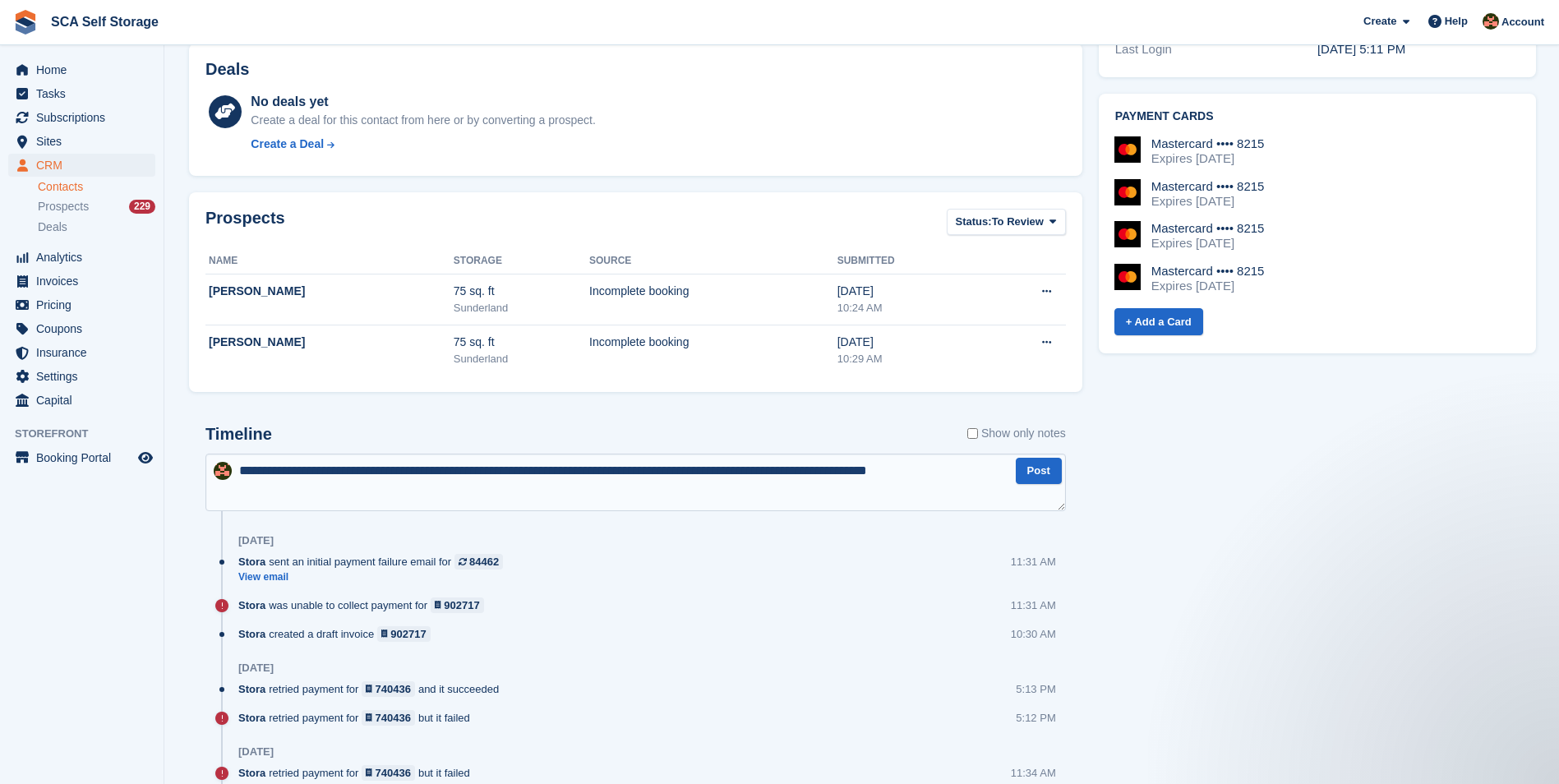
type textarea "**********"
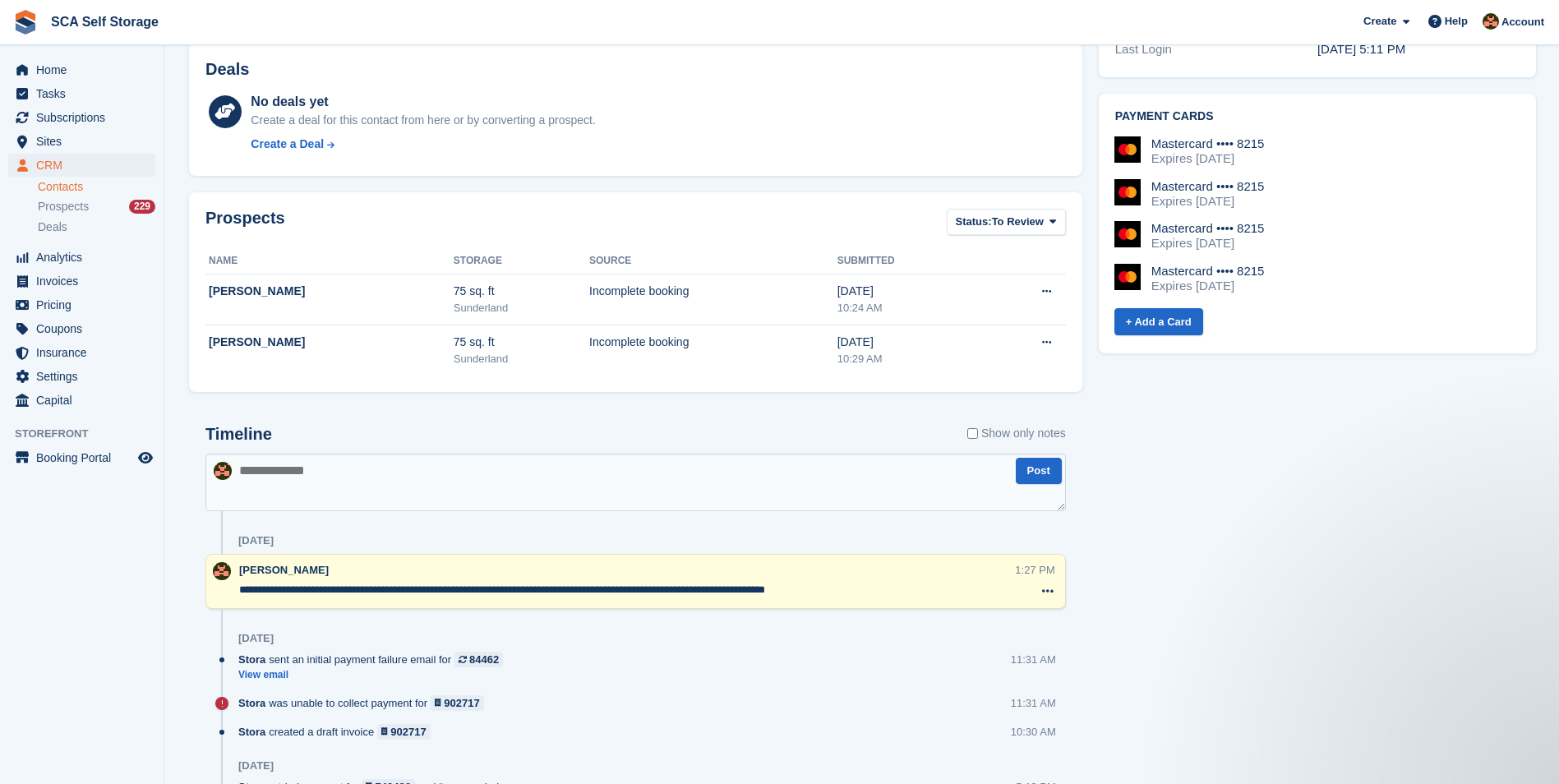
click at [873, 582] on textarea "**********" at bounding box center [627, 590] width 776 height 17
type textarea "**********"
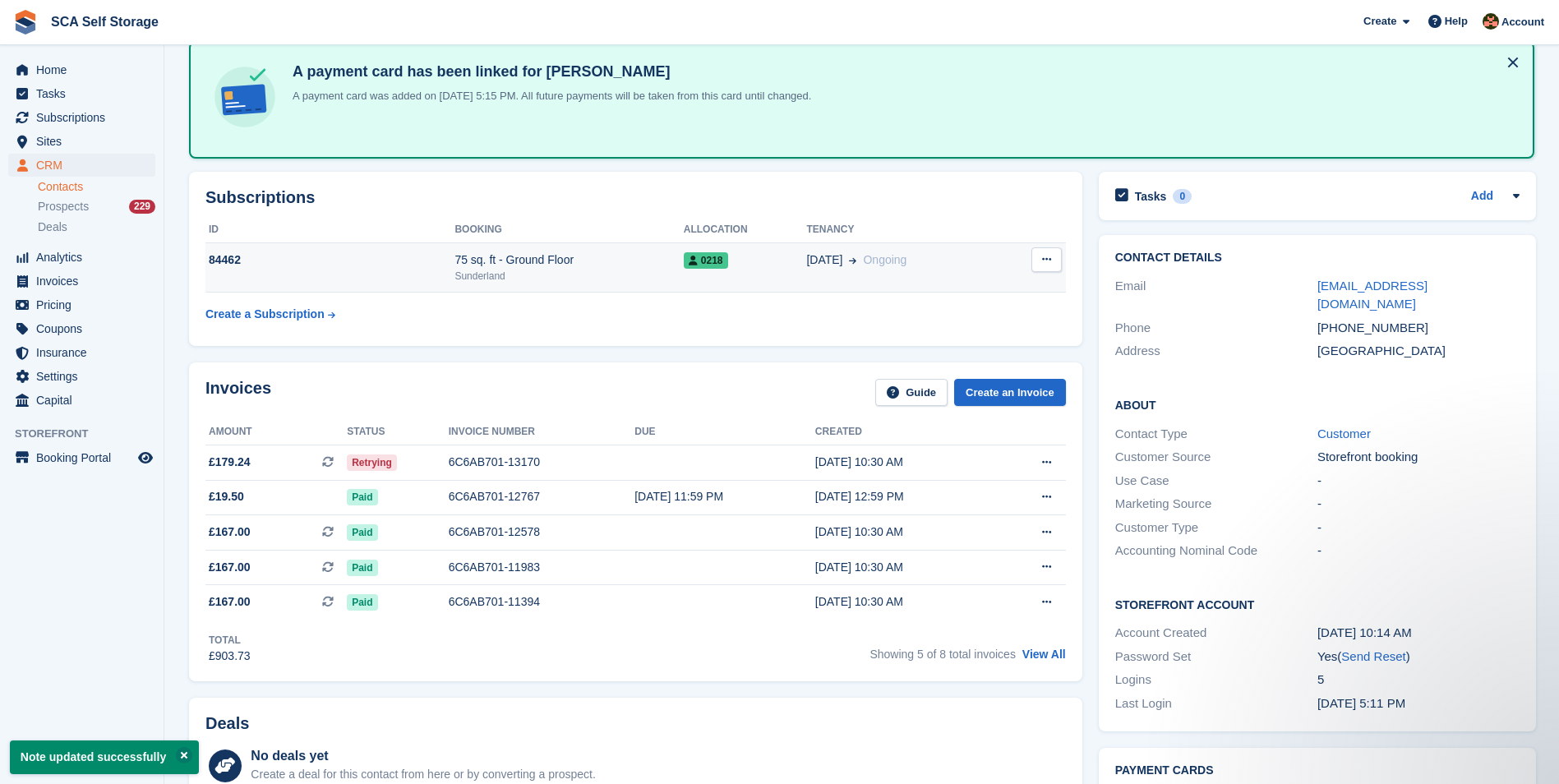
scroll to position [62, 0]
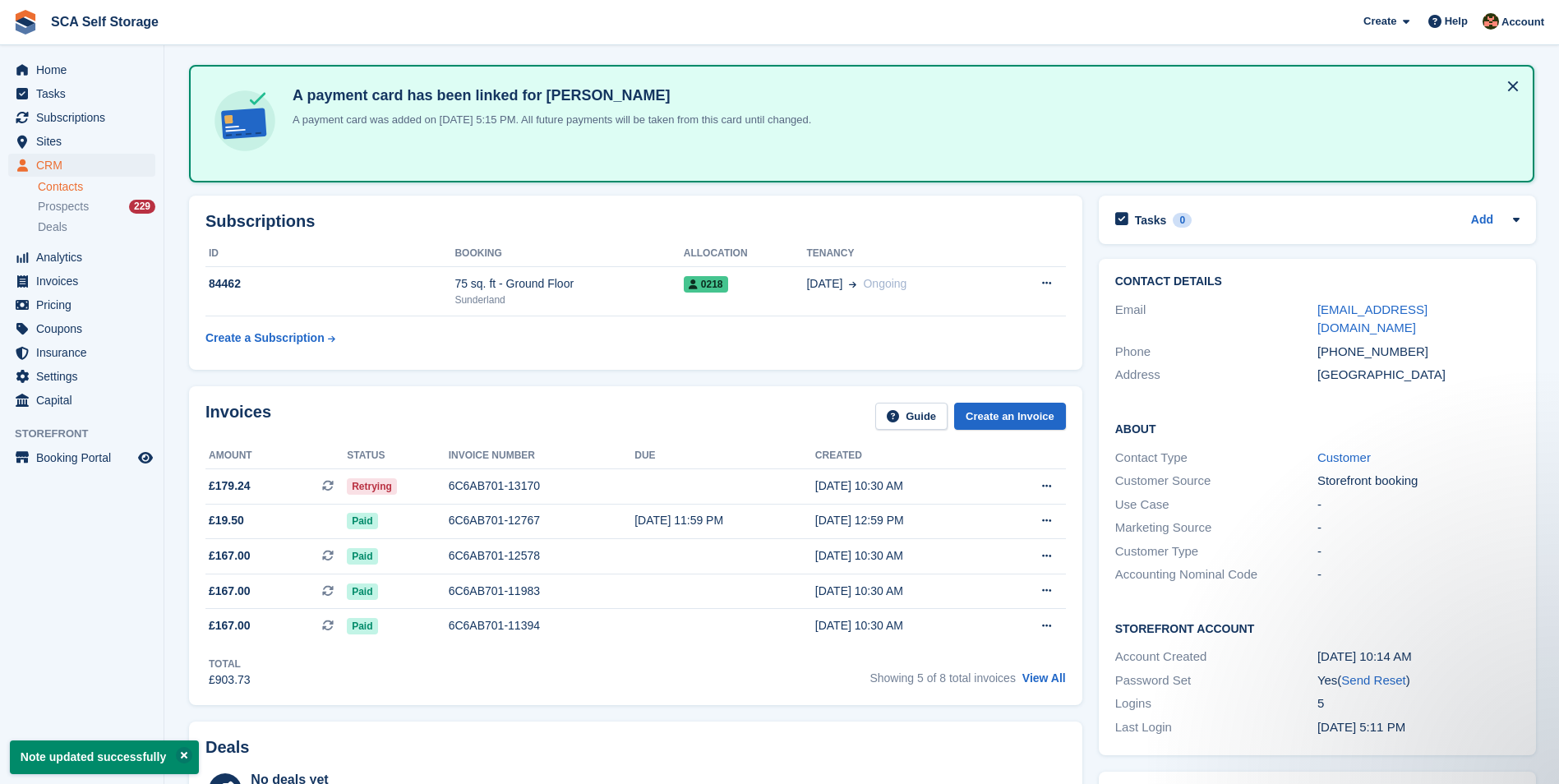
click at [770, 317] on table "ID Booking Allocation Tenancy 84462 75 sq. ft - Ground Floor Sunderland 0218 05…" at bounding box center [636, 298] width 860 height 113
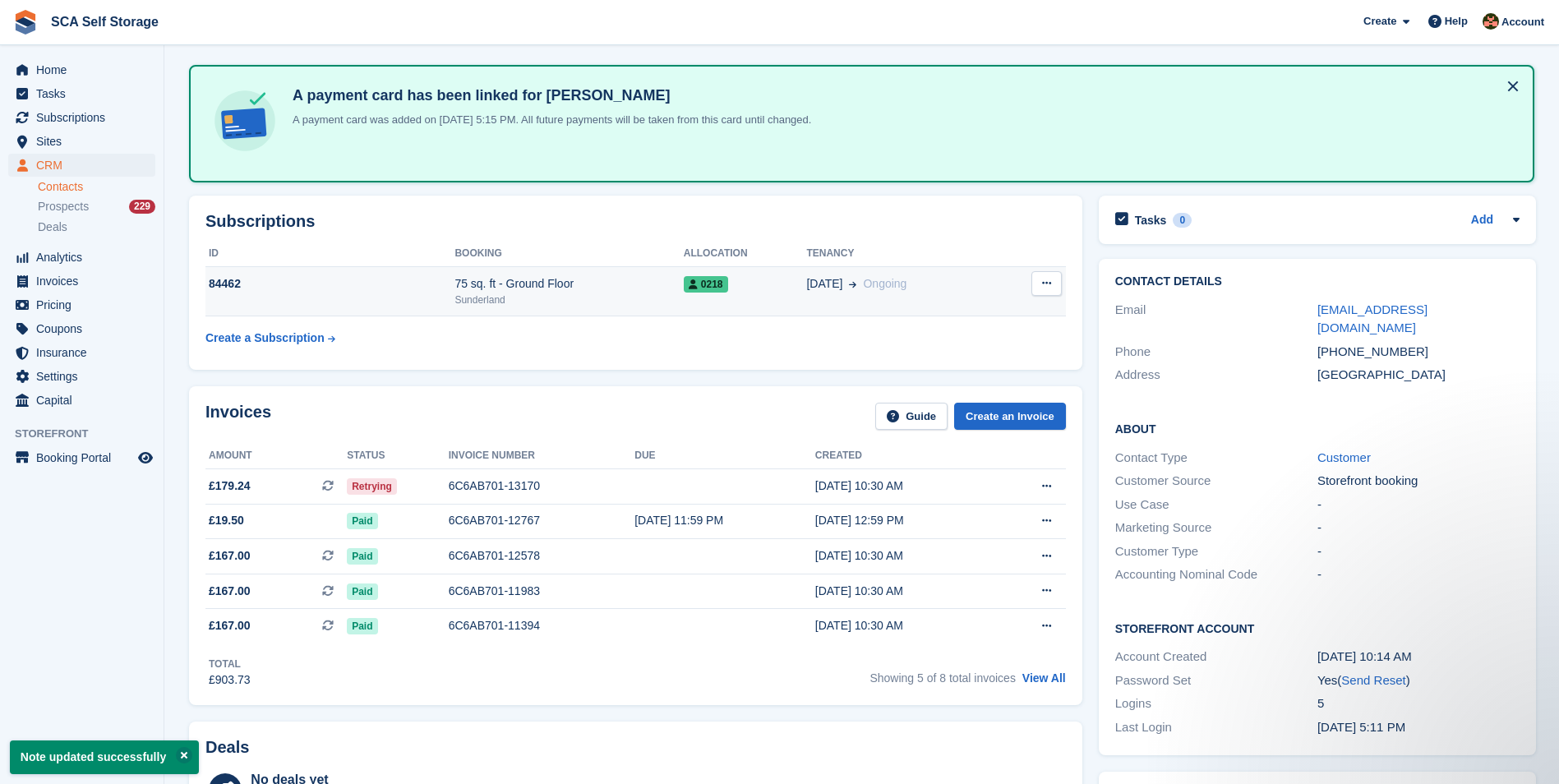
click at [763, 302] on td "0218" at bounding box center [745, 290] width 124 height 50
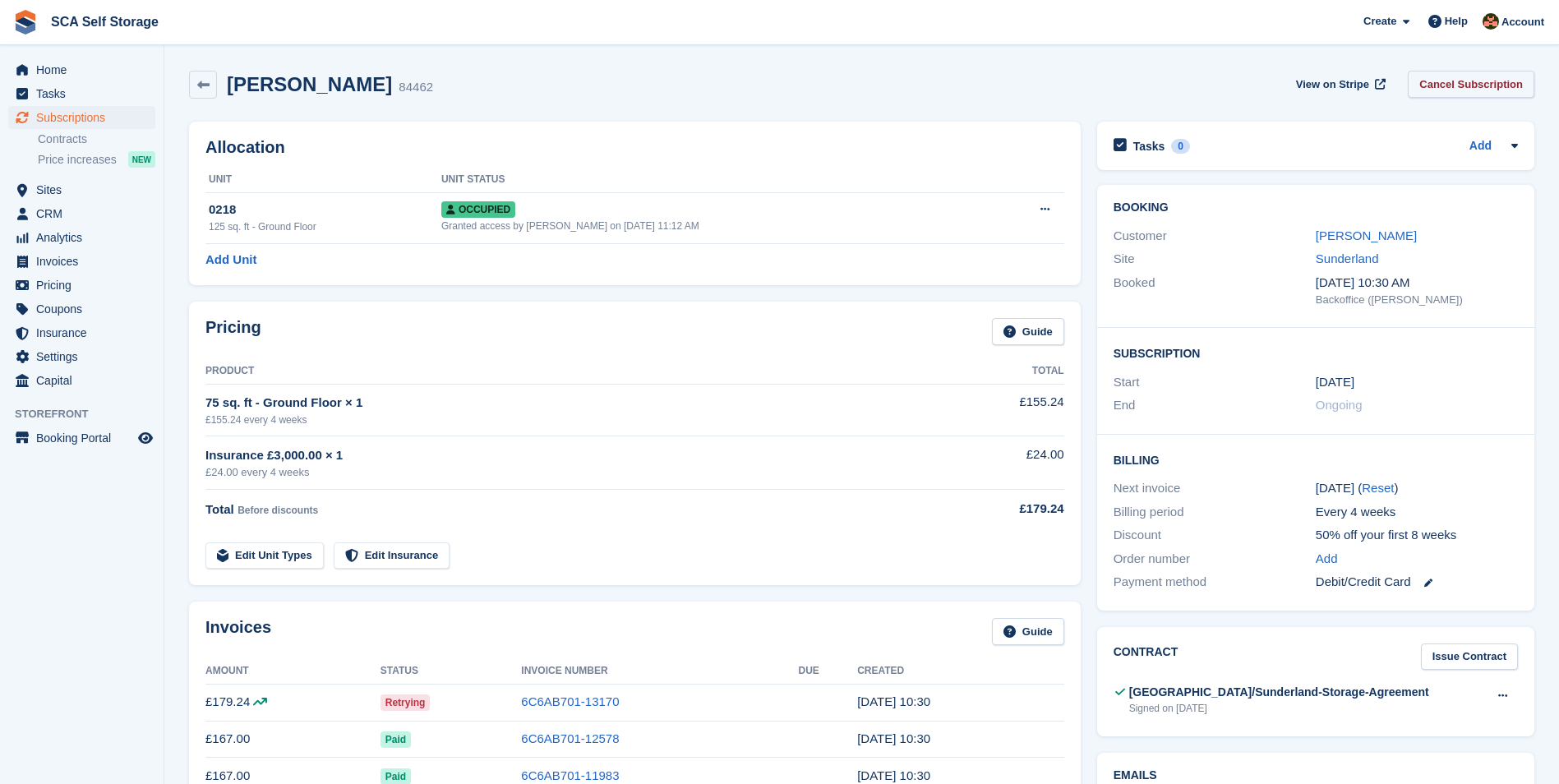
click at [1457, 77] on link "Cancel Subscription" at bounding box center [1471, 84] width 126 height 27
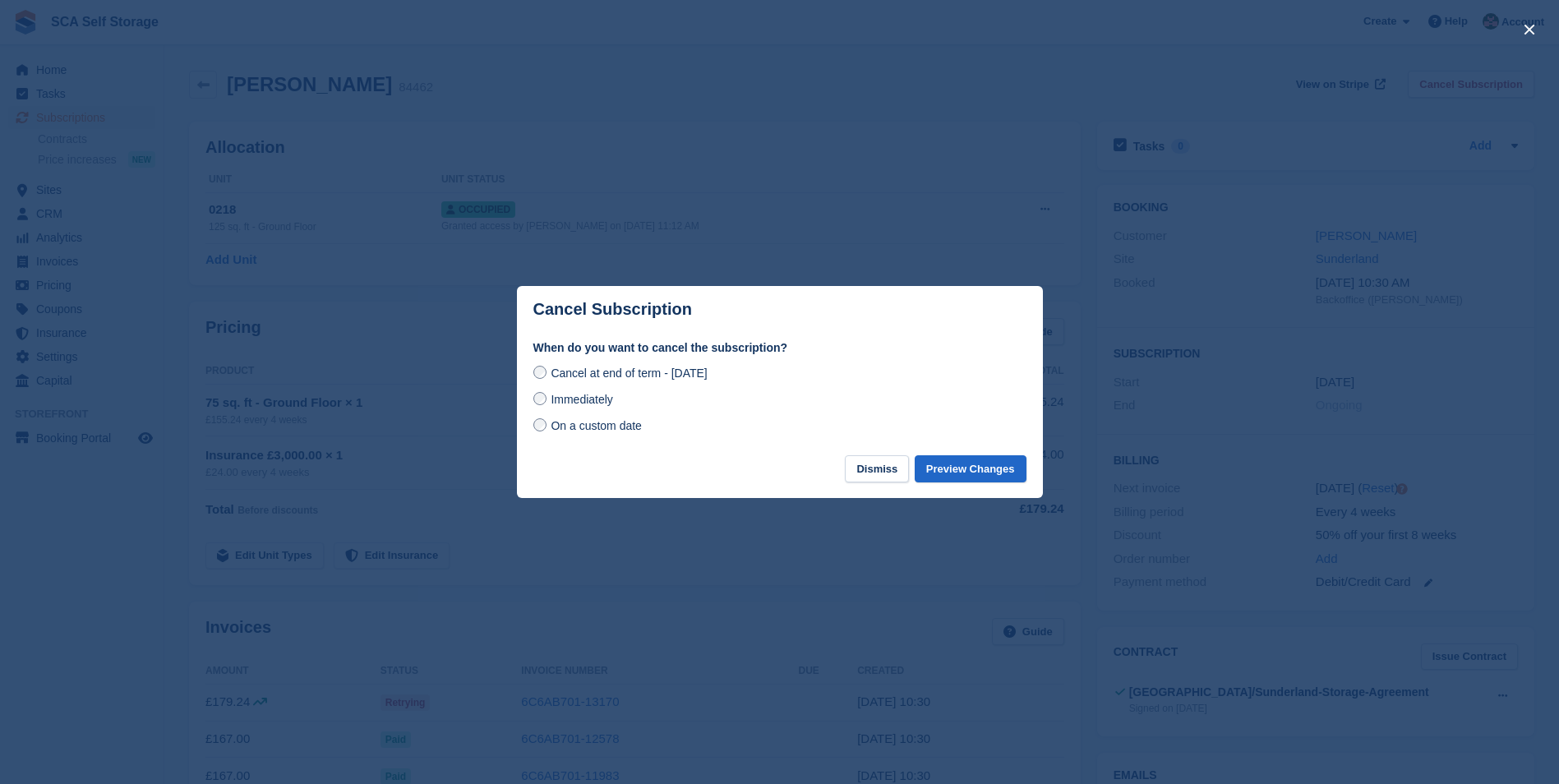
click at [579, 424] on span "On a custom date" at bounding box center [595, 425] width 91 height 13
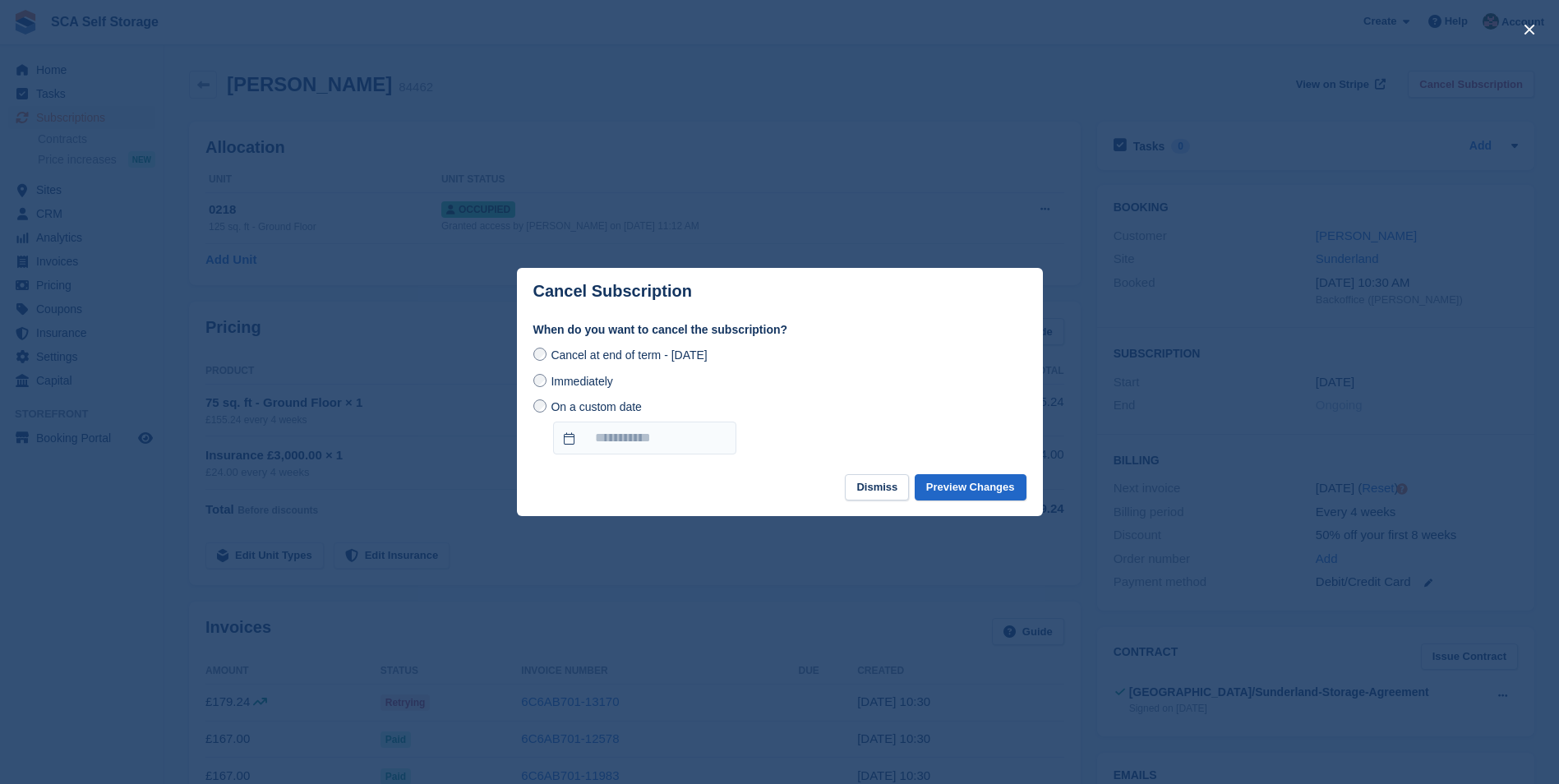
click at [654, 418] on label "On a custom date" at bounding box center [635, 426] width 203 height 57
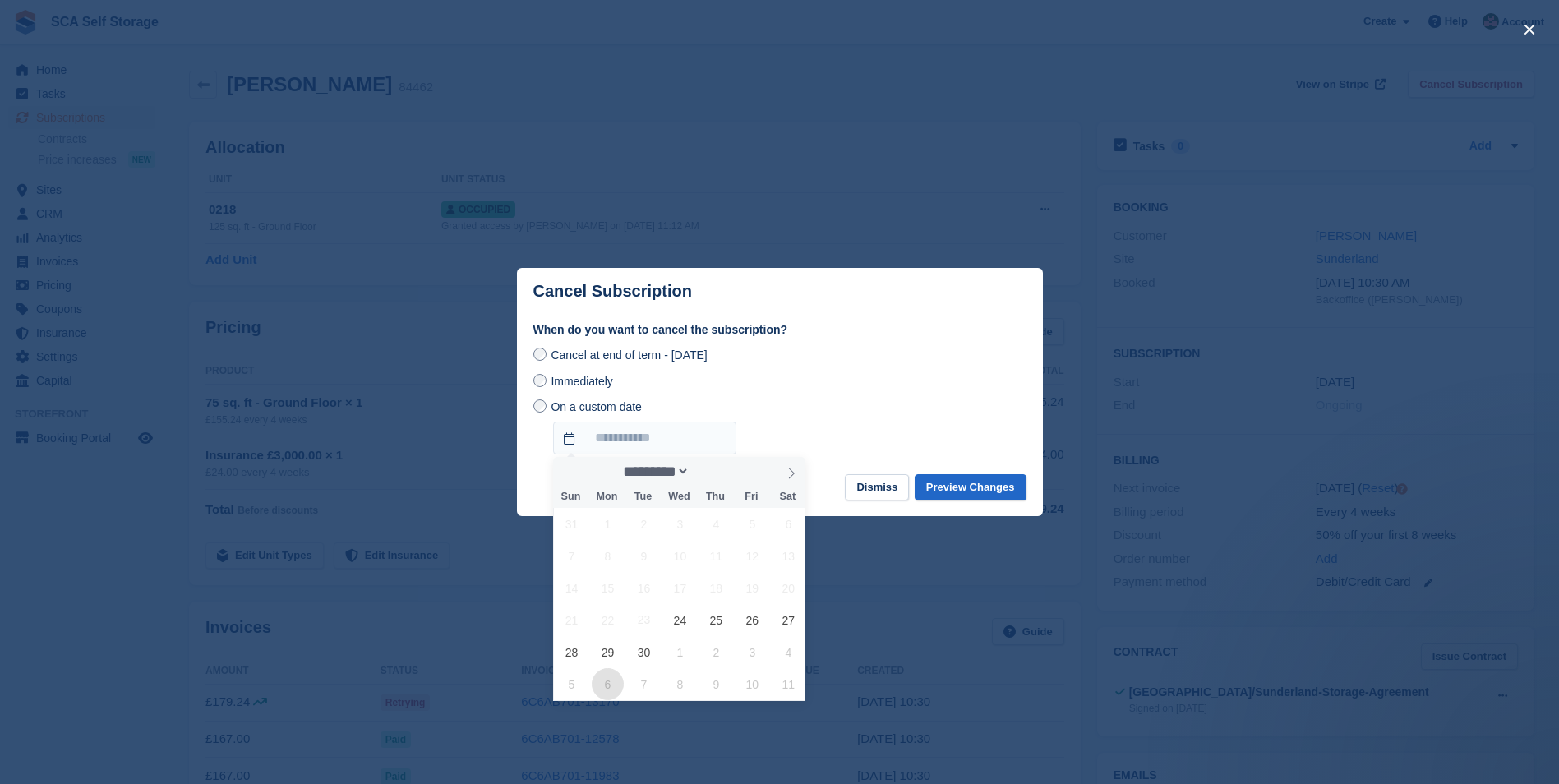
click at [604, 682] on span "6" at bounding box center [608, 683] width 32 height 32
type input "**********"
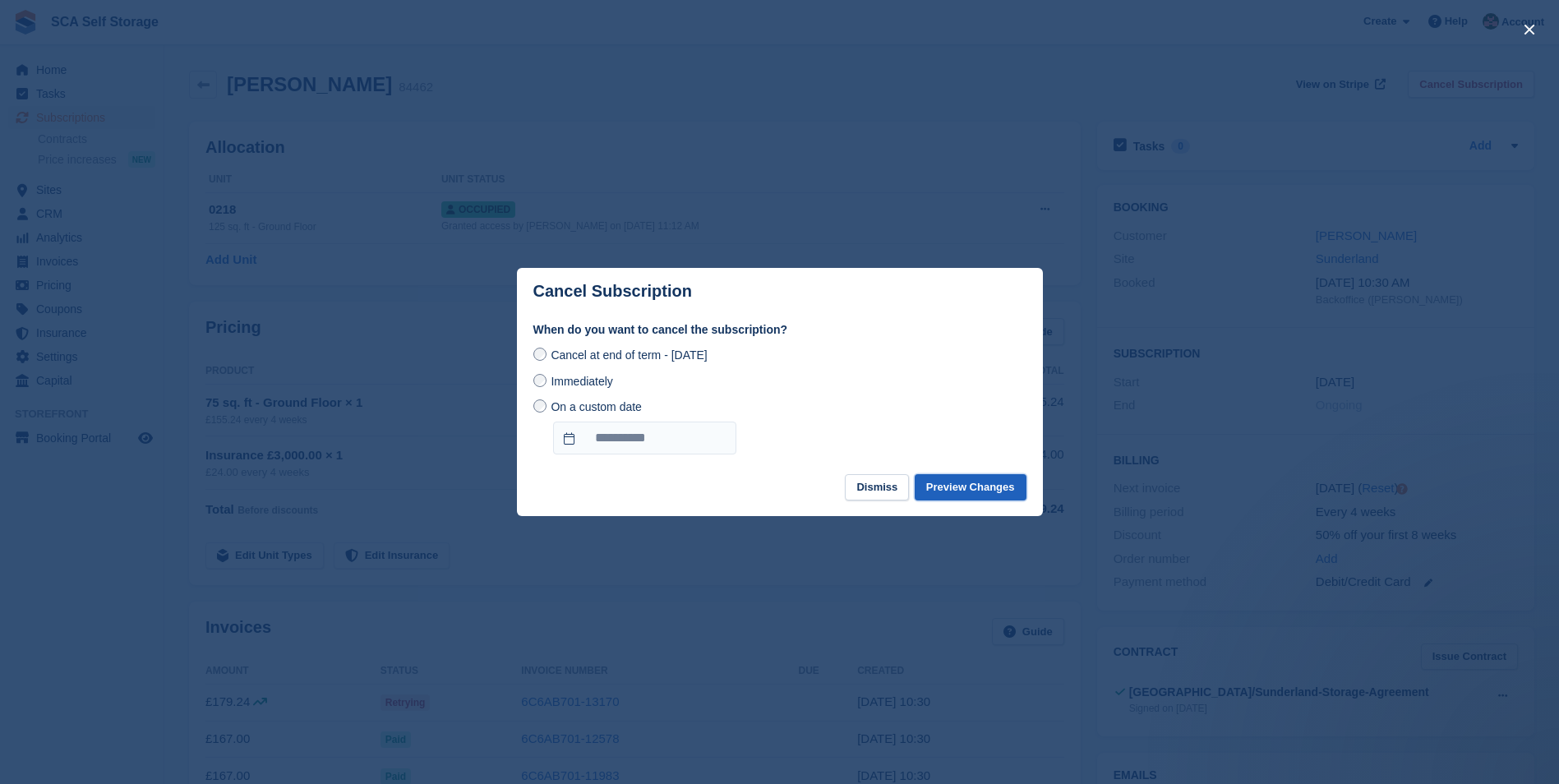
click at [1012, 487] on button "Preview Changes" at bounding box center [971, 487] width 112 height 27
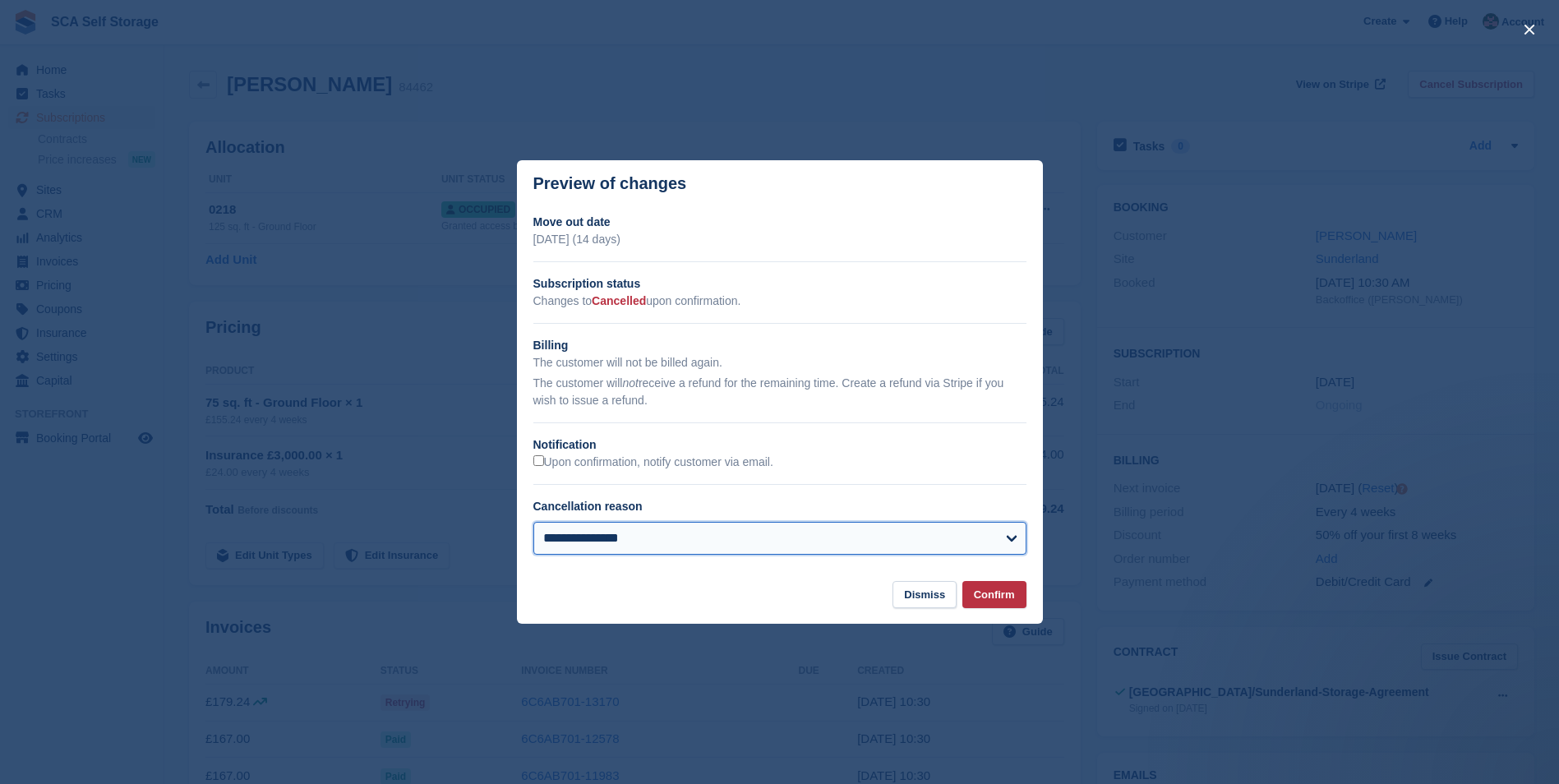
drag, startPoint x: 709, startPoint y: 548, endPoint x: 716, endPoint y: 524, distance: 25.0
click at [709, 548] on select "**********" at bounding box center [780, 538] width 493 height 33
select select "**********"
click at [534, 524] on select "**********" at bounding box center [780, 538] width 493 height 33
click at [989, 591] on button "Confirm" at bounding box center [994, 594] width 64 height 27
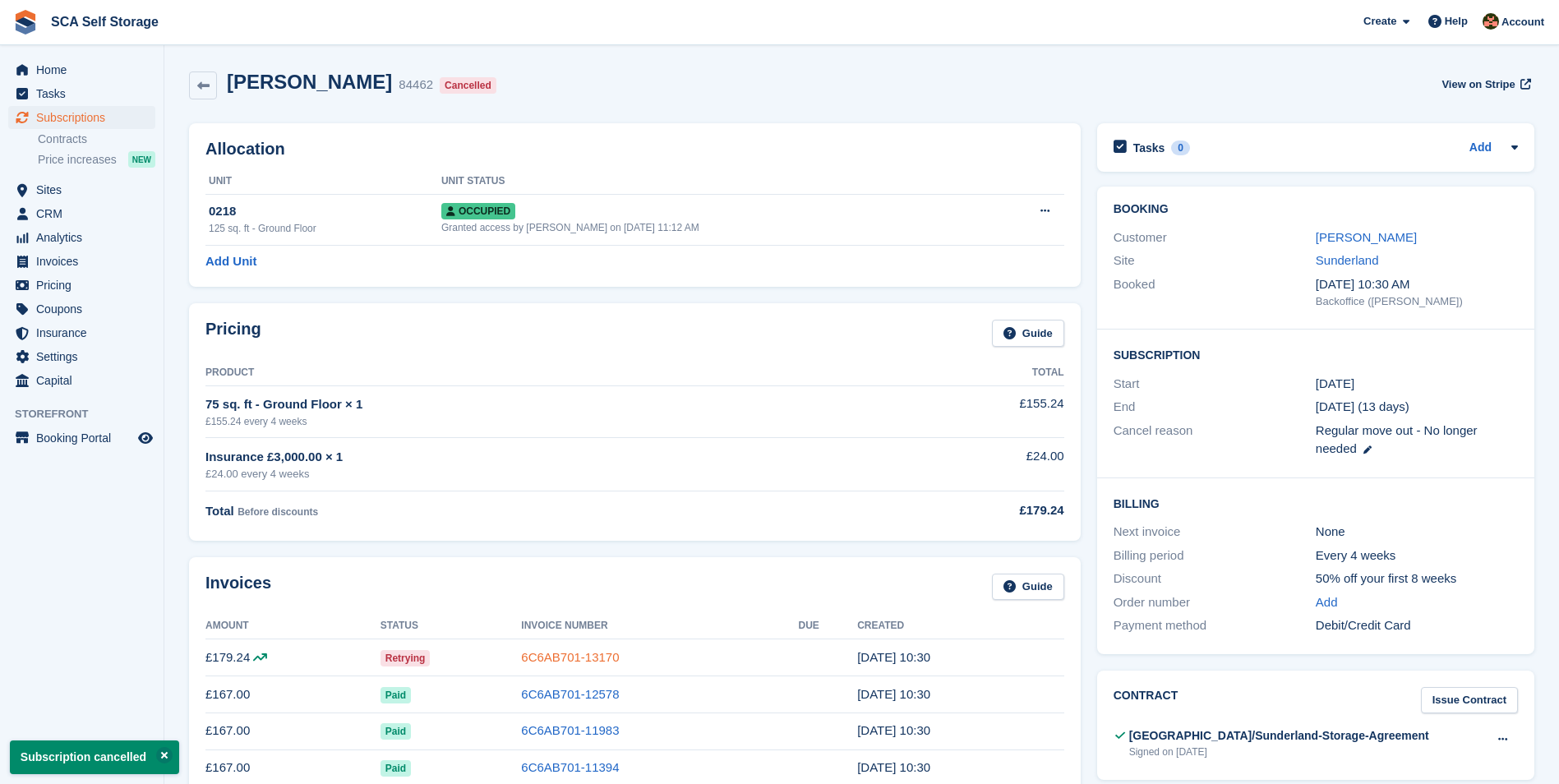
click at [552, 662] on link "6C6AB701-13170" at bounding box center [570, 657] width 98 height 14
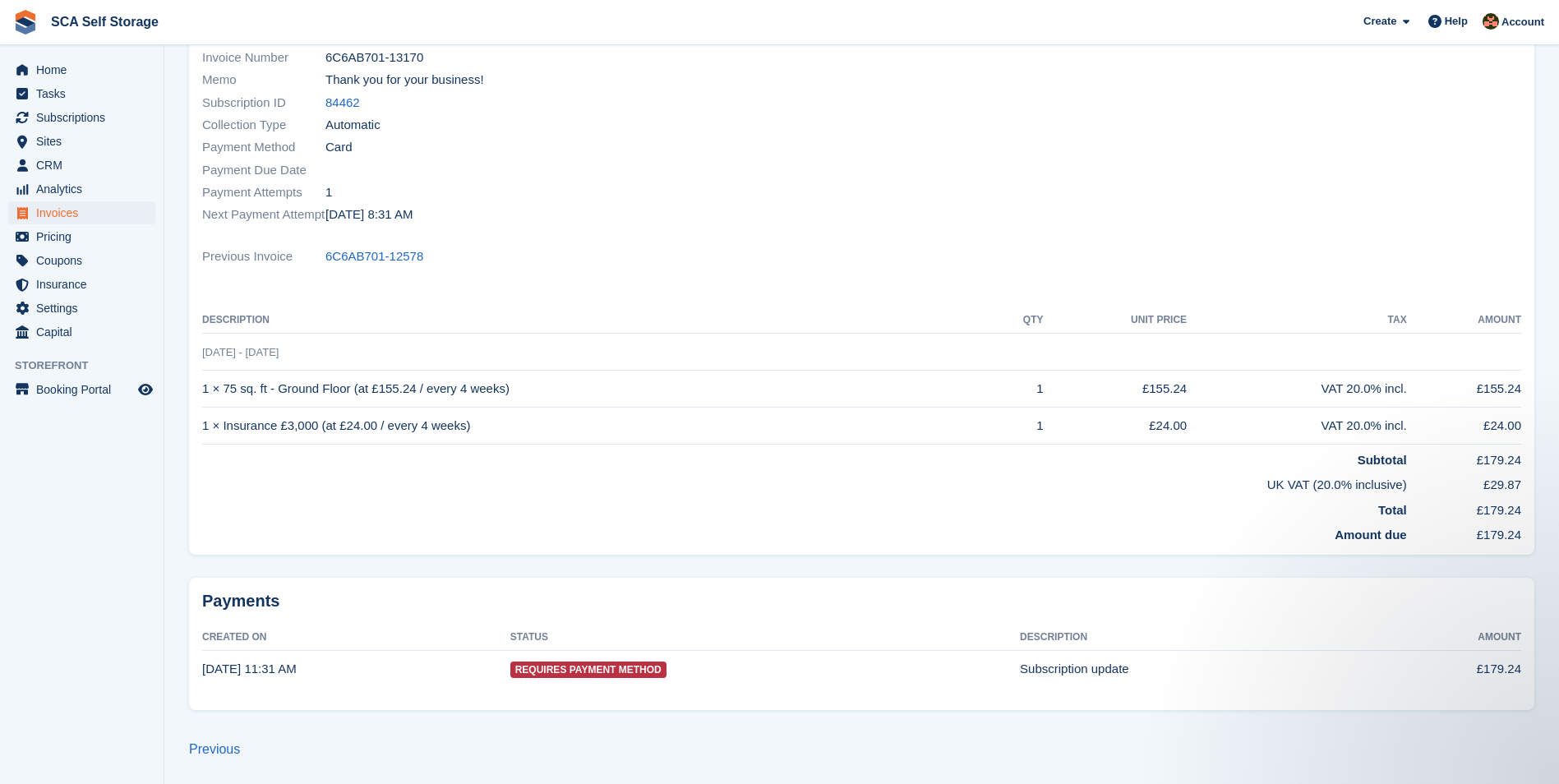
click at [768, 331] on th "Description" at bounding box center [596, 320] width 789 height 26
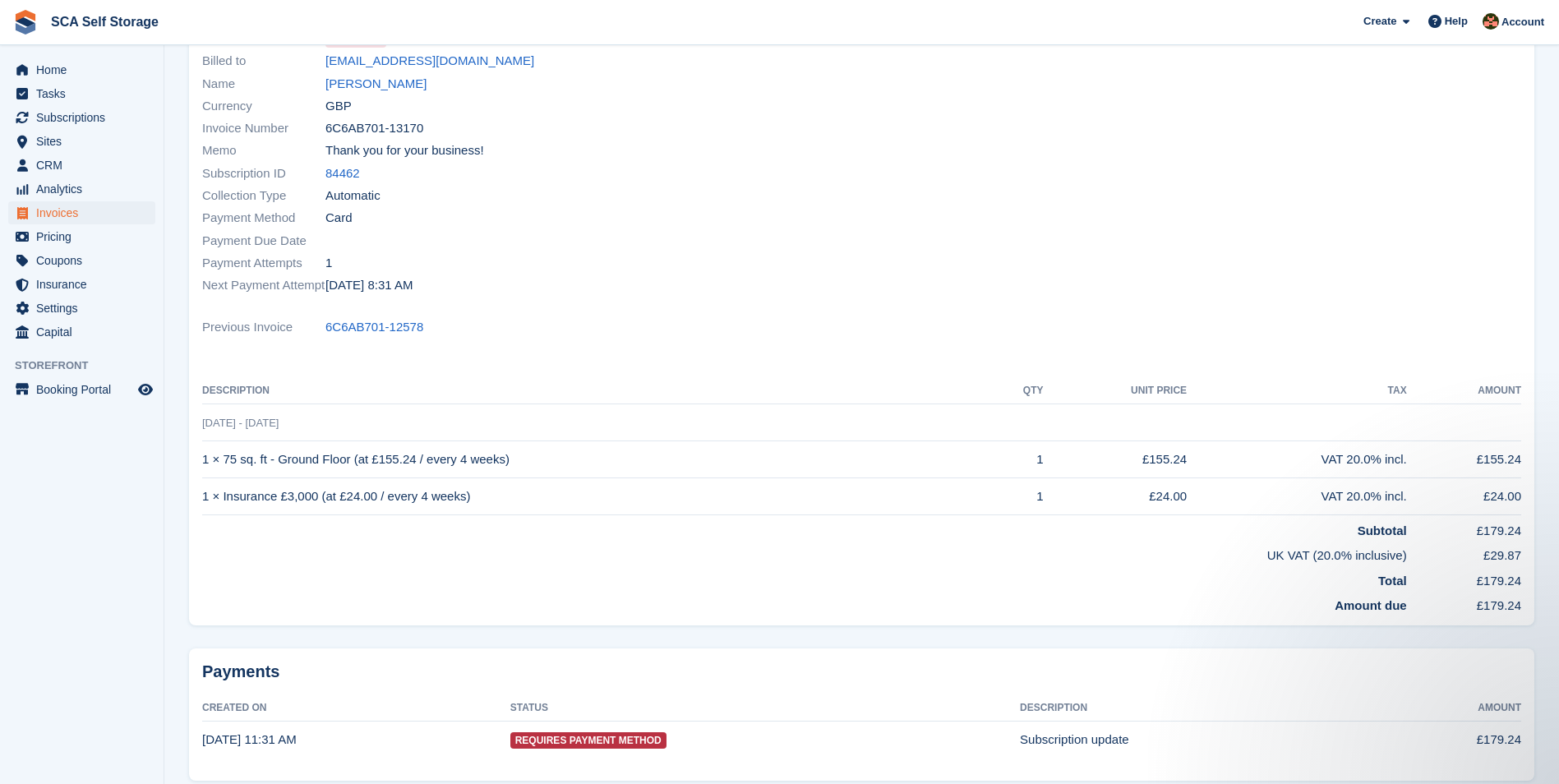
scroll to position [22, 0]
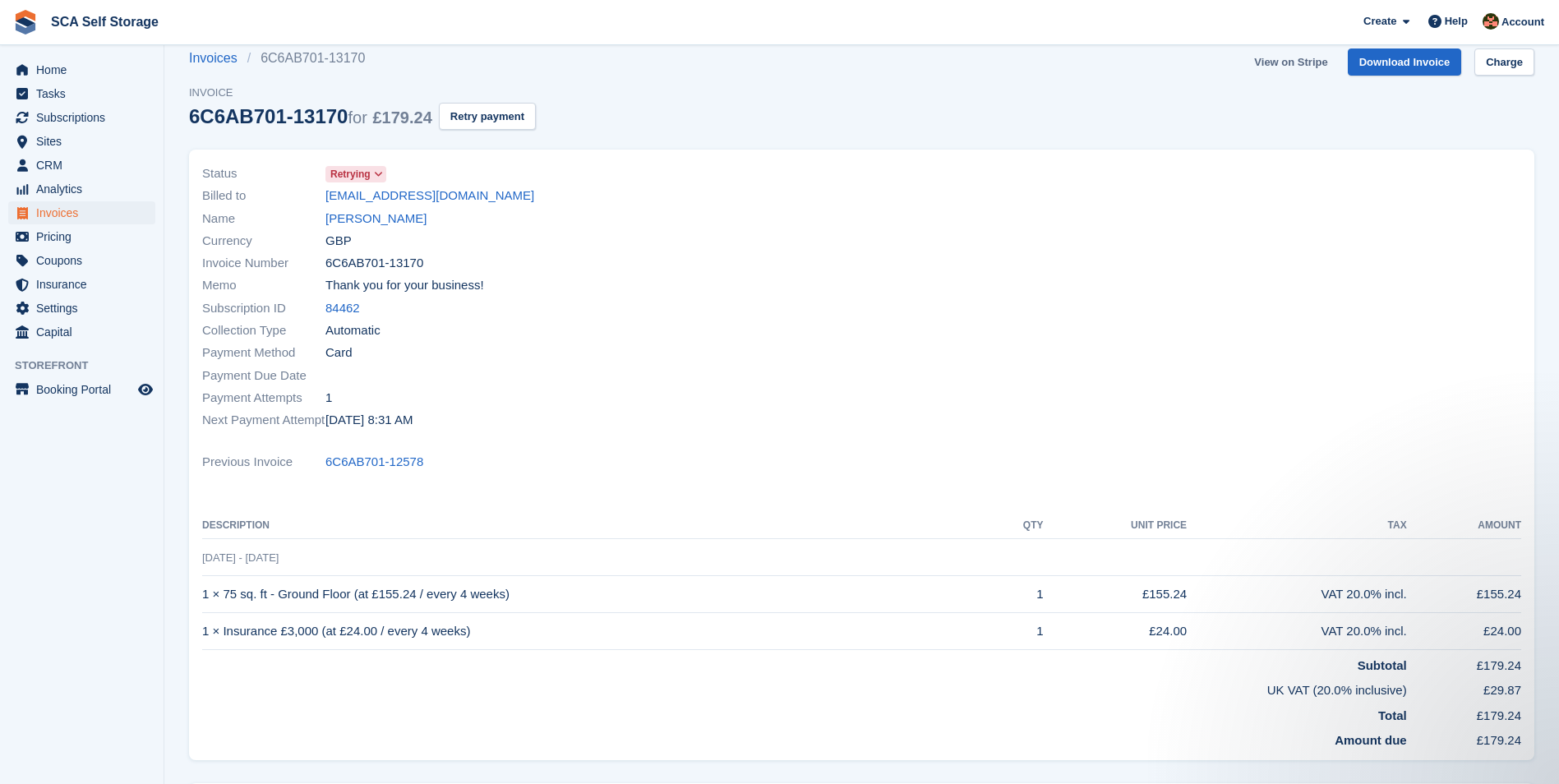
click at [1298, 63] on link "View on Stripe" at bounding box center [1290, 62] width 87 height 27
click at [352, 220] on link "Kevin Foster" at bounding box center [375, 218] width 101 height 19
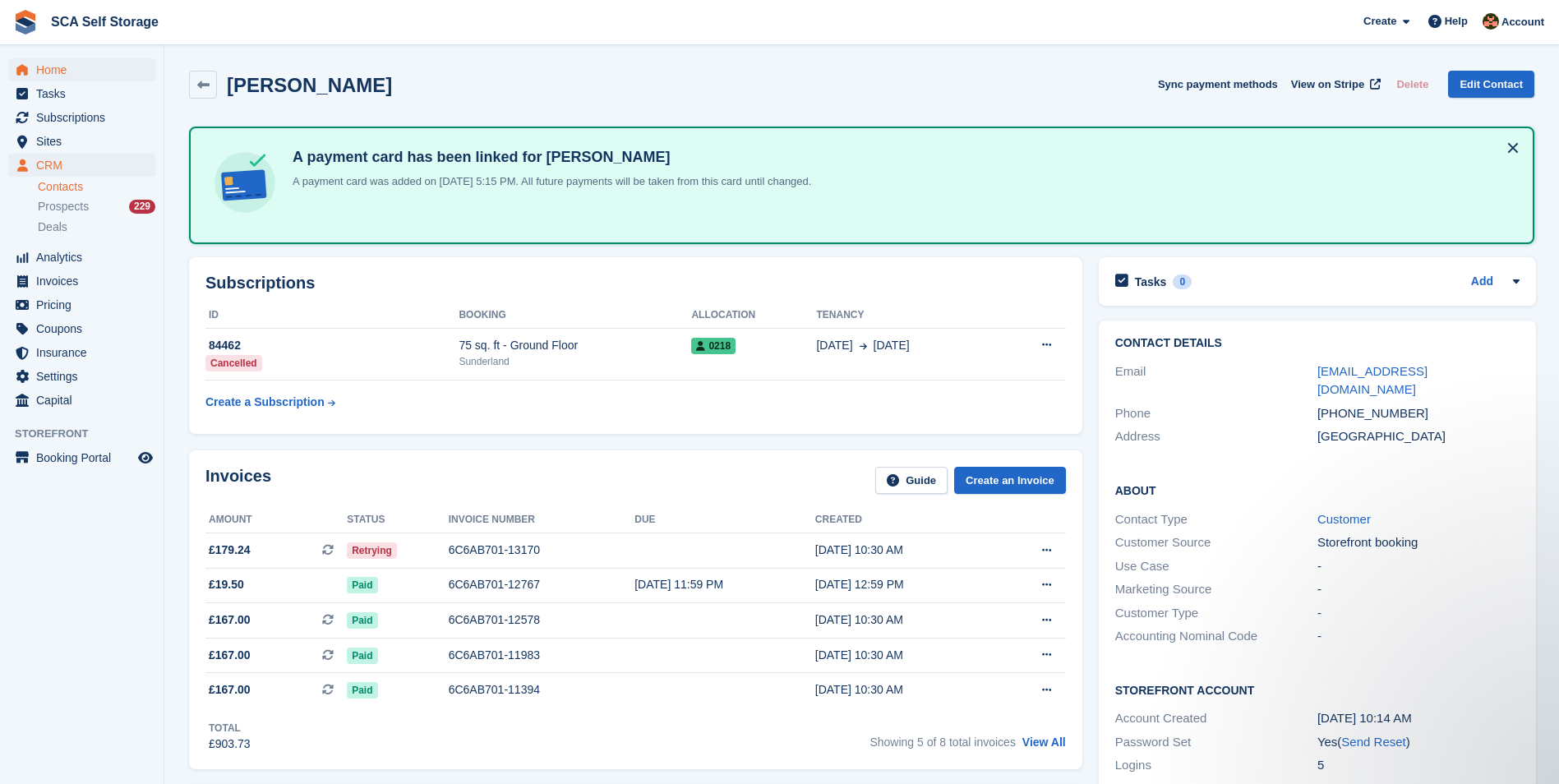
click at [72, 57] on div "Home Tasks Subscriptions Subscriptions Subscriptions Contracts Price increases …" at bounding box center [81, 232] width 163 height 360
click at [61, 72] on span "Home" at bounding box center [86, 70] width 99 height 23
